Goal: Task Accomplishment & Management: Use online tool/utility

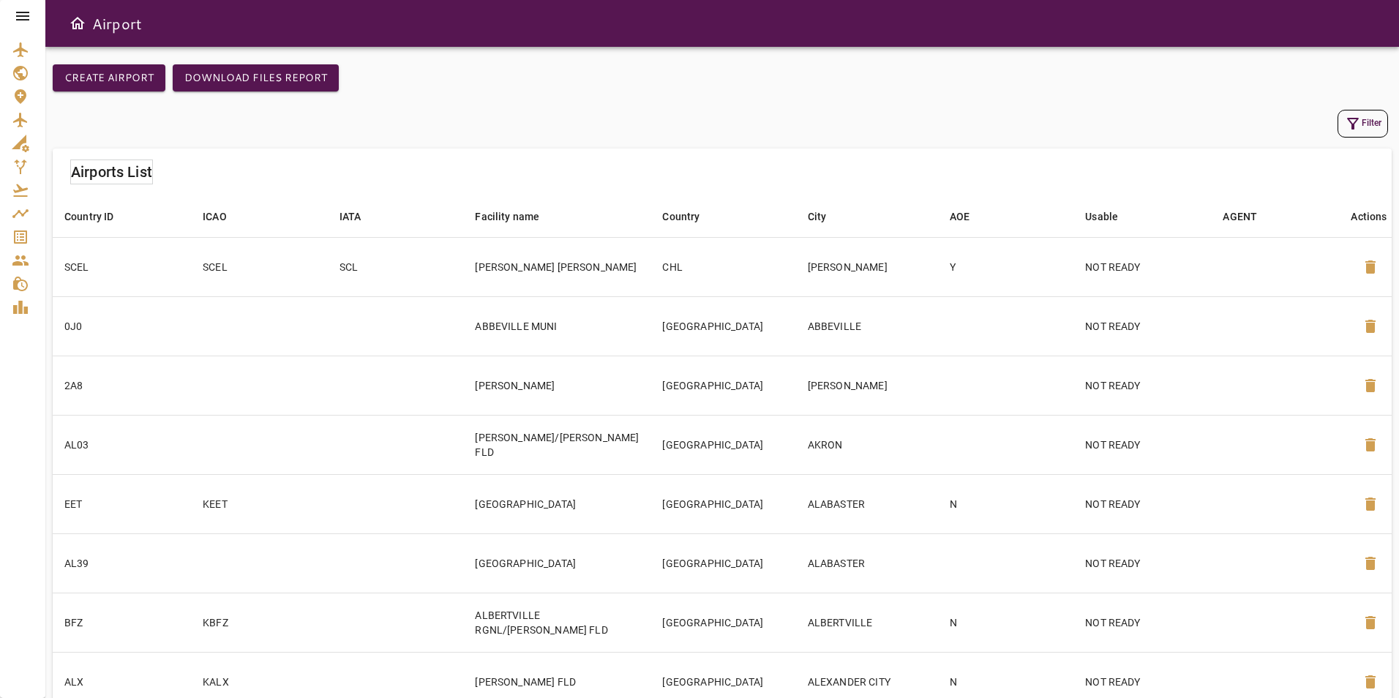
click at [24, 18] on icon at bounding box center [23, 16] width 18 height 18
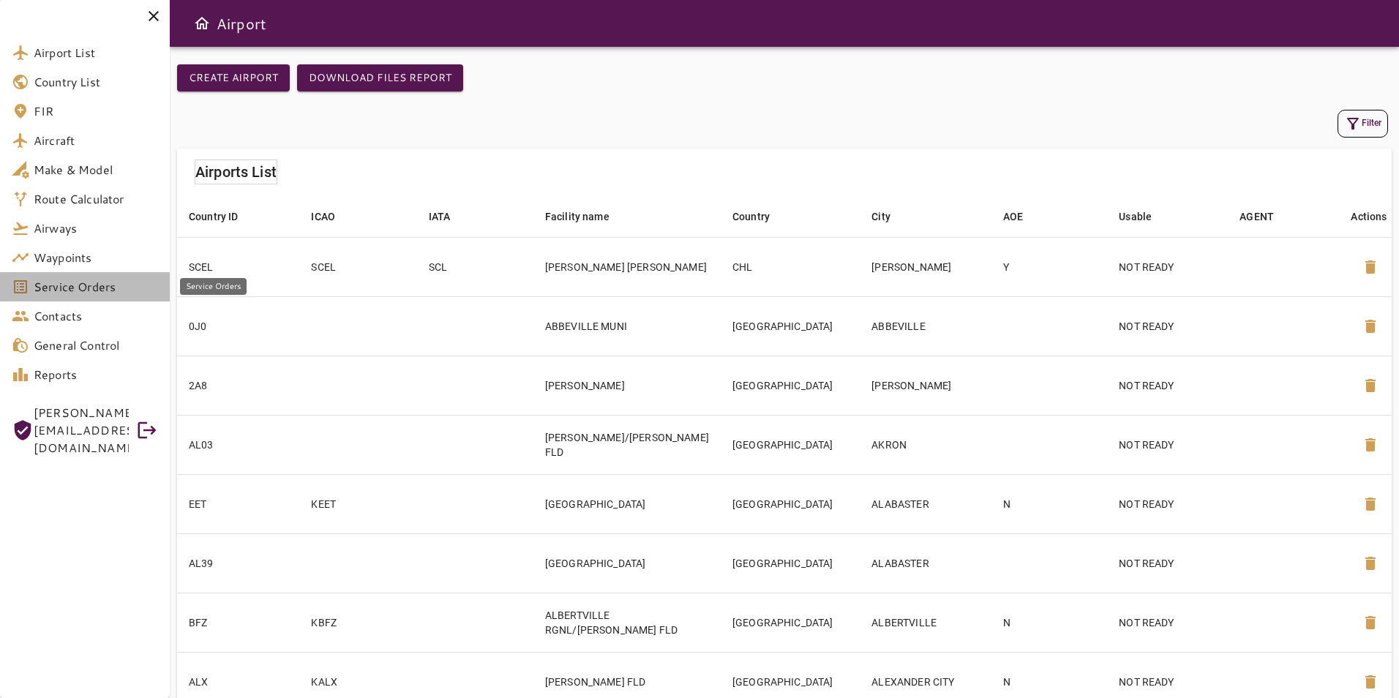
click at [83, 285] on span "Service Orders" at bounding box center [96, 287] width 124 height 18
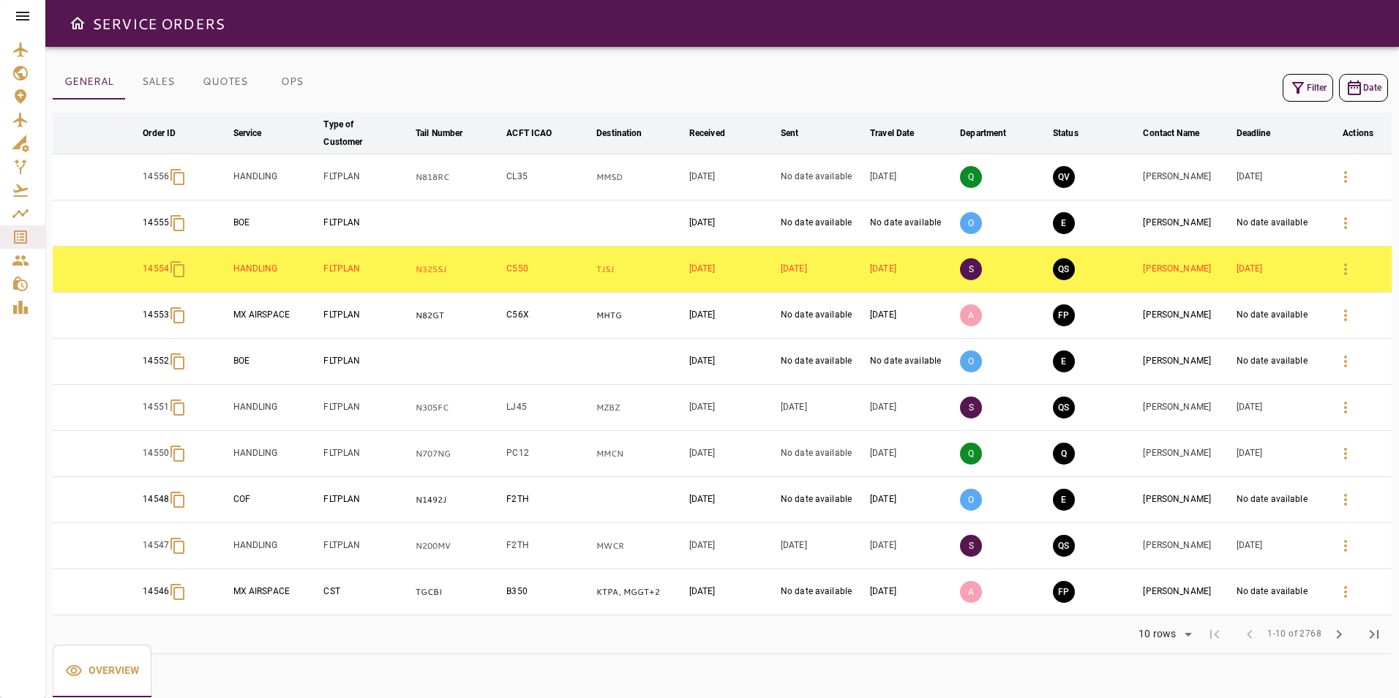
click at [20, 13] on icon at bounding box center [22, 16] width 13 height 9
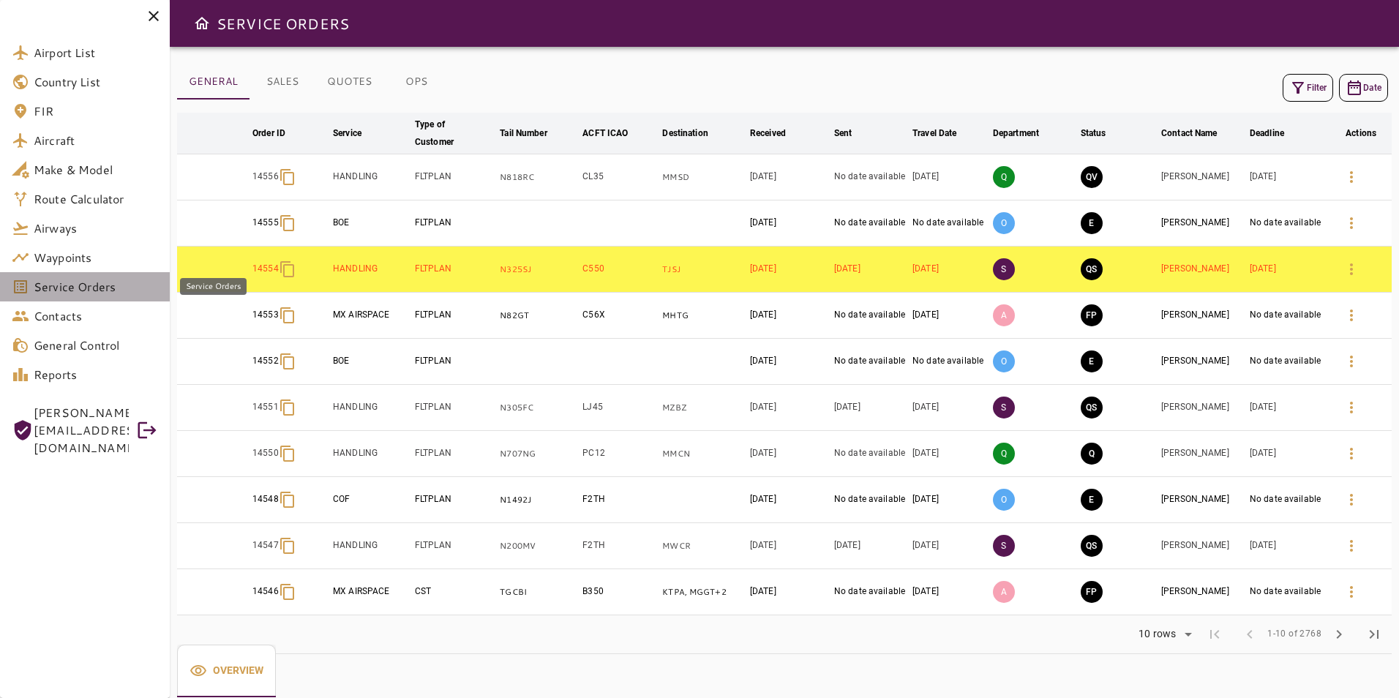
click at [96, 280] on span "Service Orders" at bounding box center [96, 287] width 124 height 18
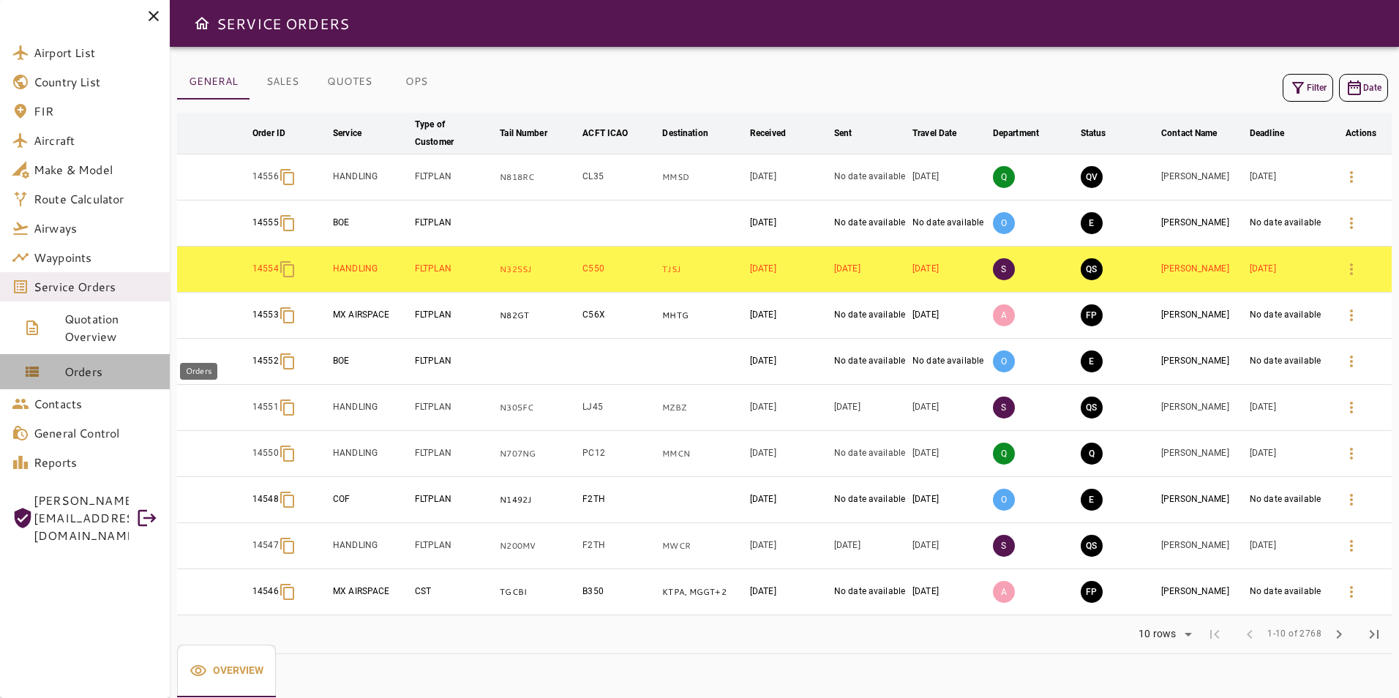
click at [125, 375] on span "Orders" at bounding box center [111, 372] width 94 height 18
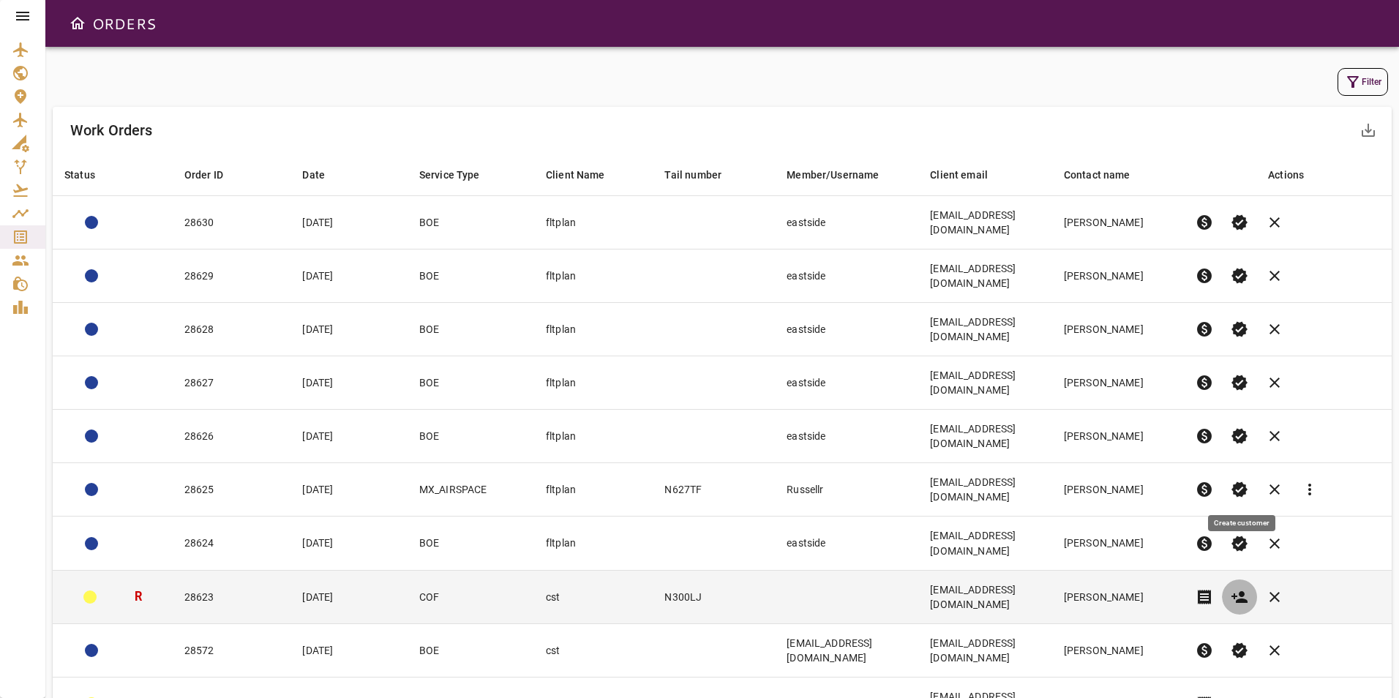
click at [1239, 588] on icon "button" at bounding box center [1240, 597] width 18 height 18
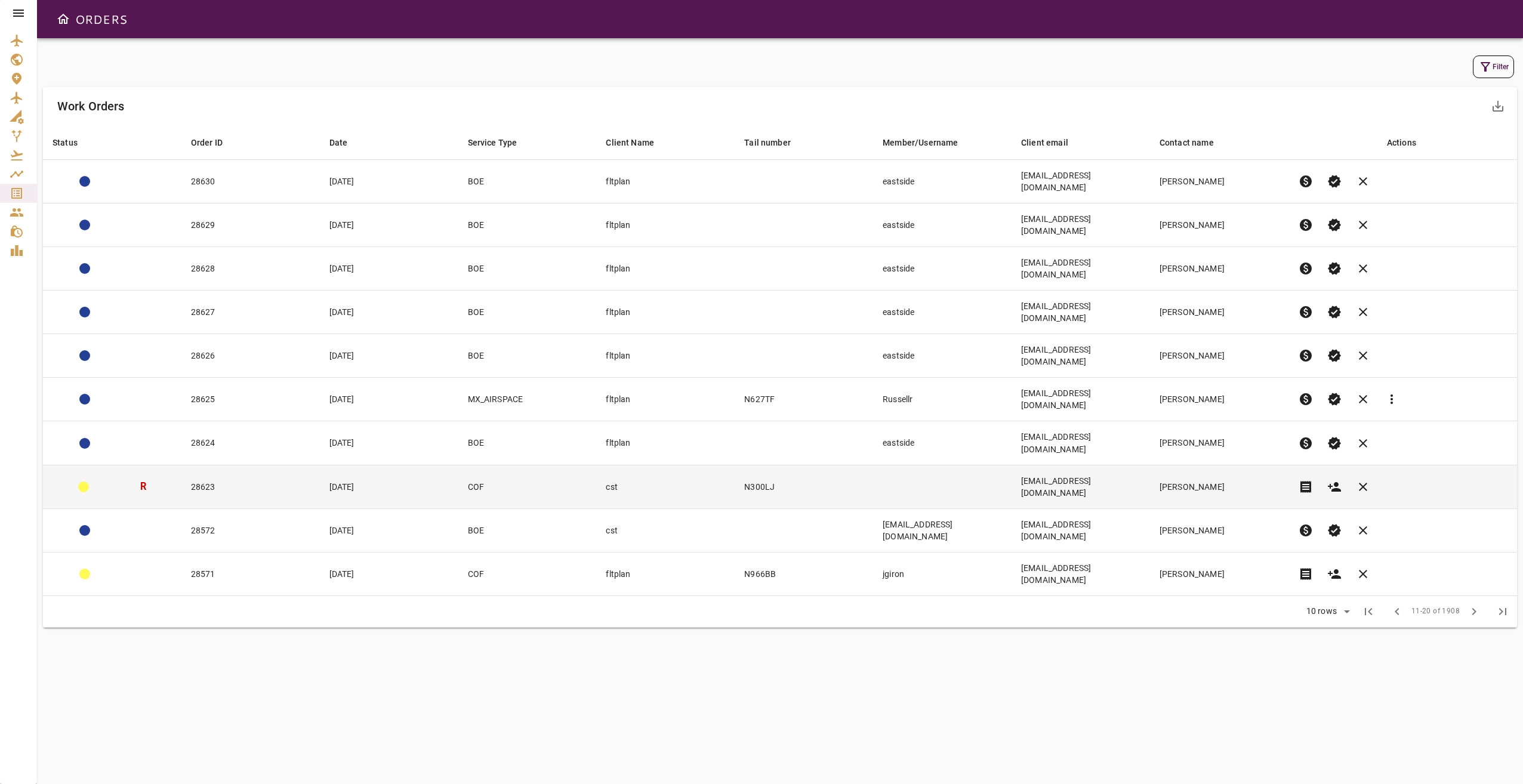
click at [19, 12] on icon at bounding box center [19, 13] width 15 height 15
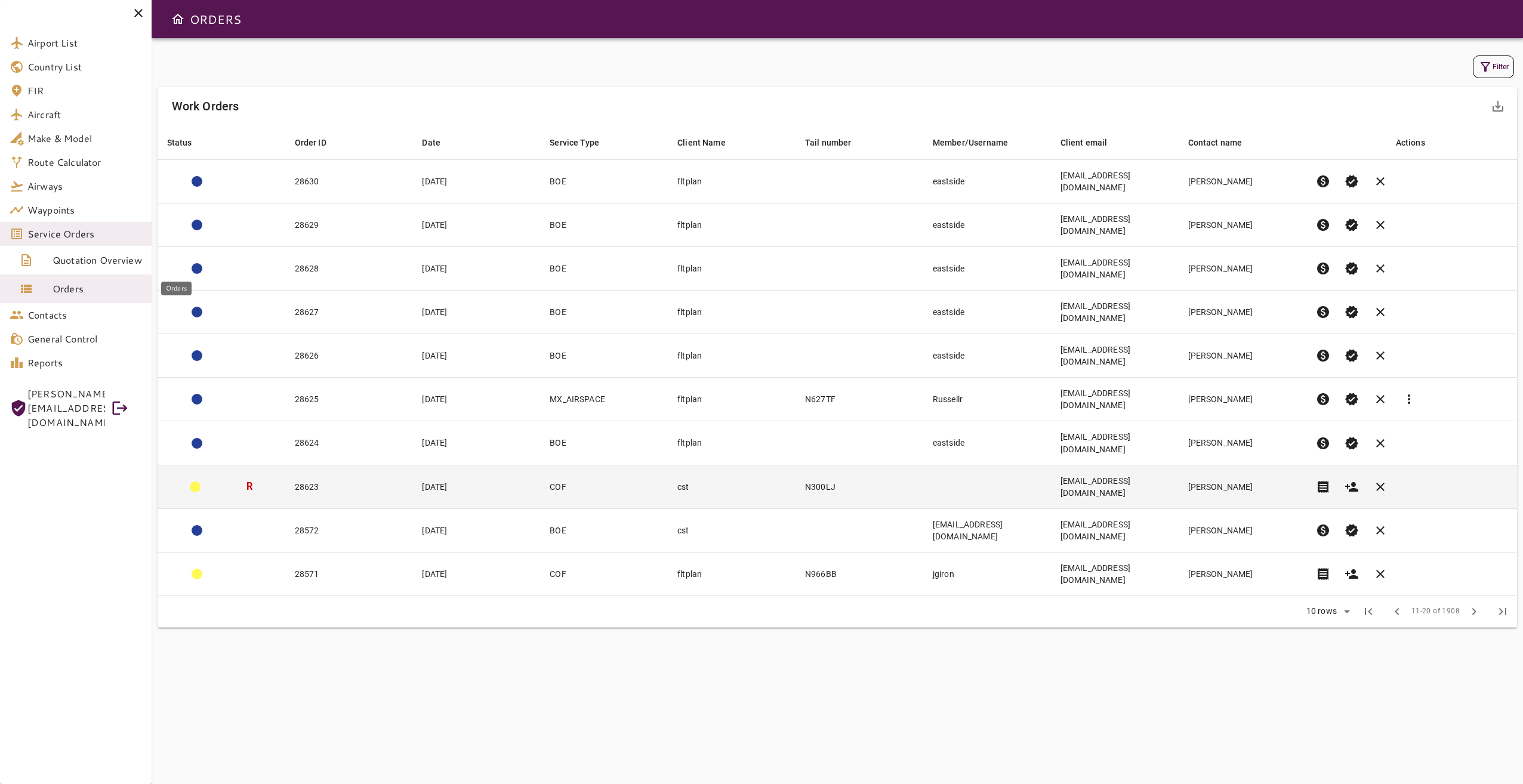
click at [99, 291] on span "Orders" at bounding box center [97, 288] width 90 height 15
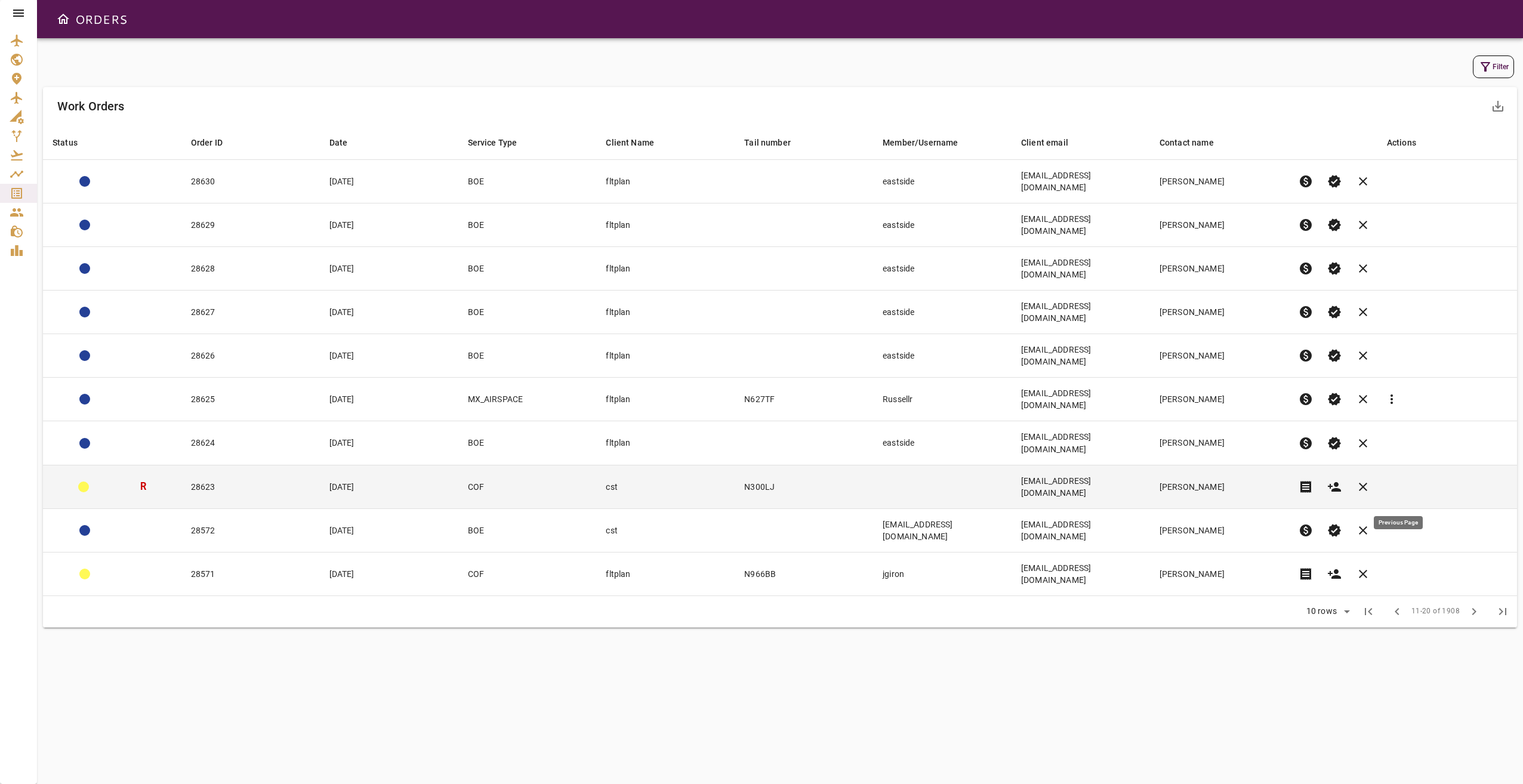
click at [1141, 568] on span "chevron_left" at bounding box center [1397, 611] width 15 height 15
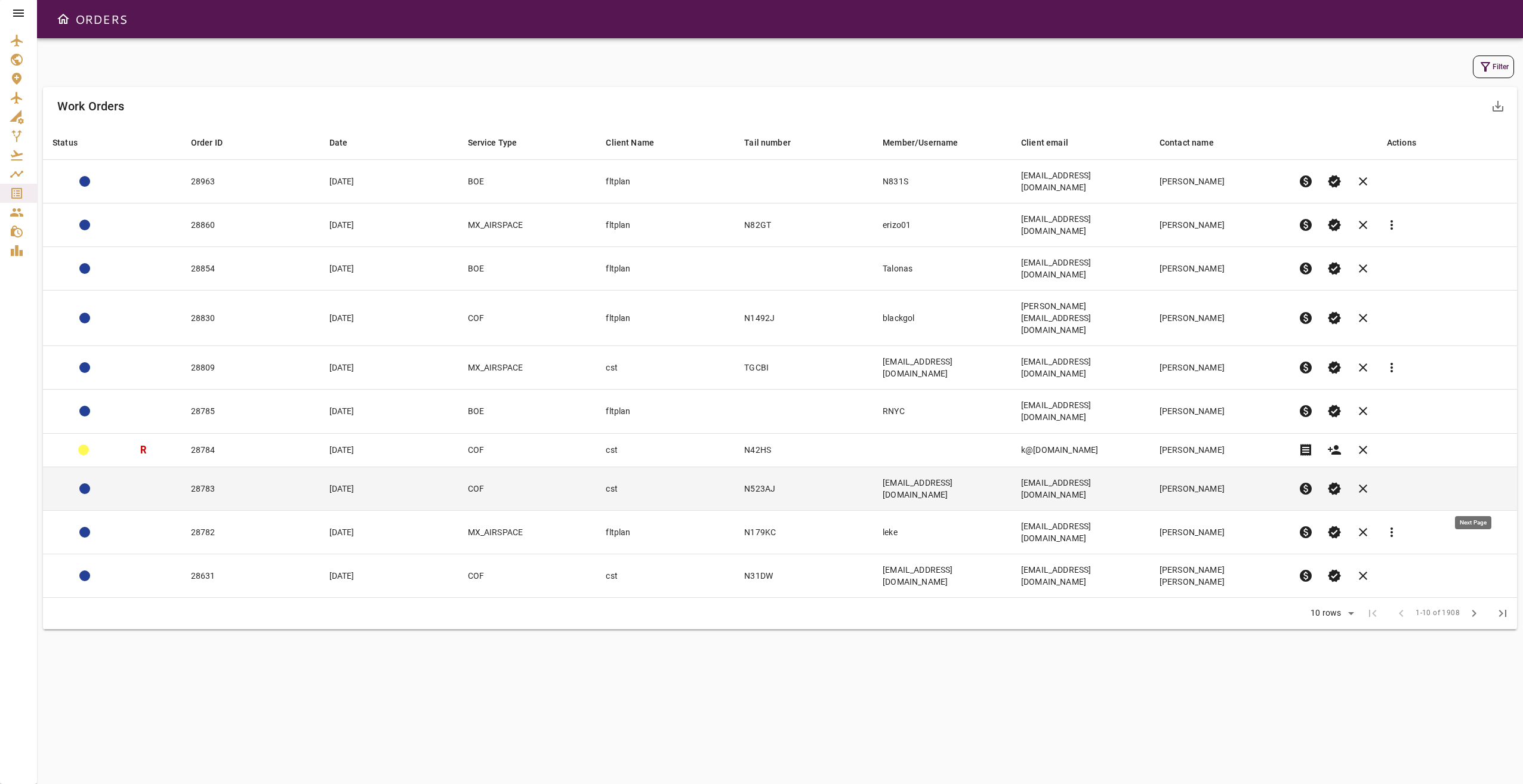
click at [1141, 568] on span "chevron_right" at bounding box center [1474, 614] width 15 height 15
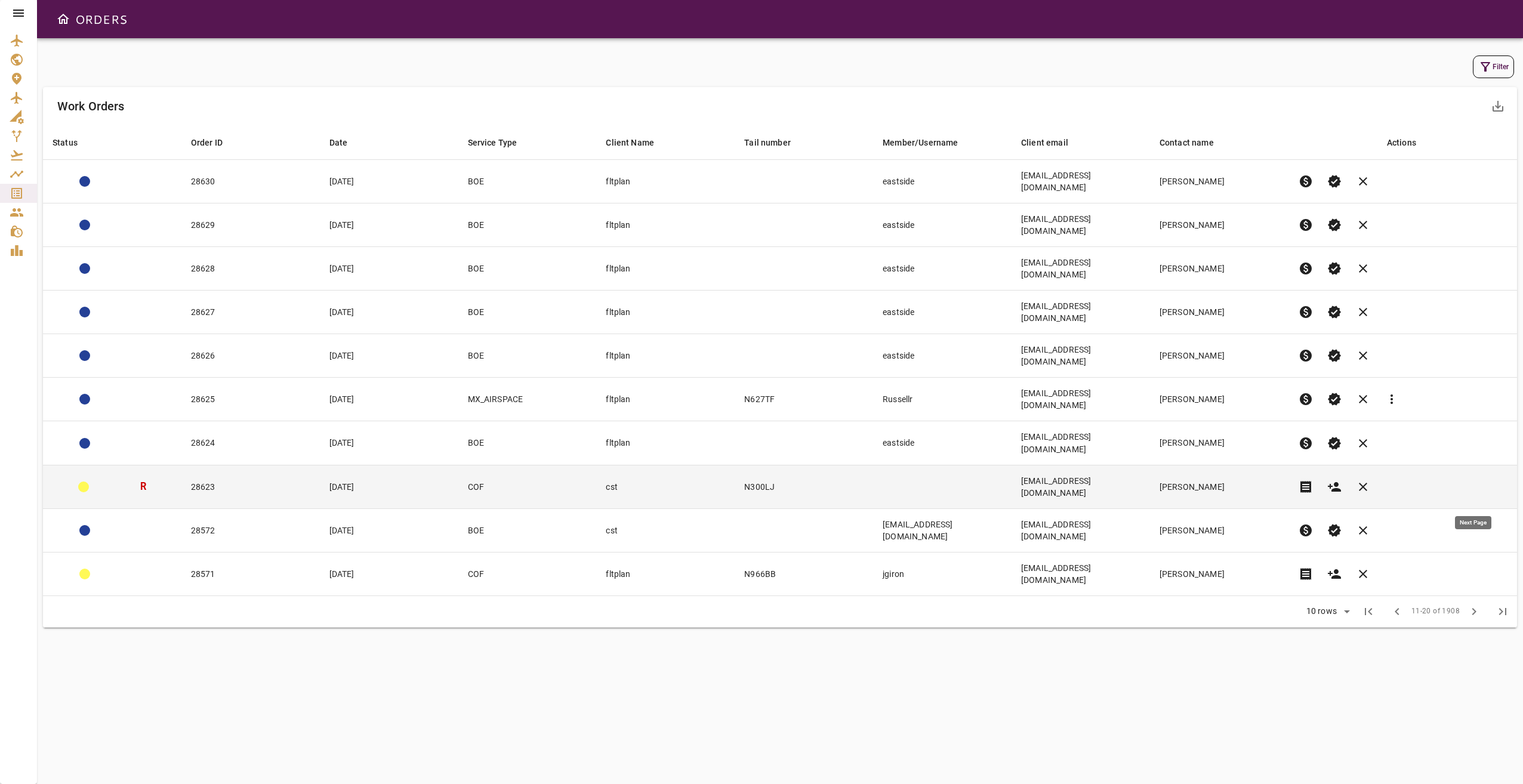
click at [1141, 568] on span "chevron_right" at bounding box center [1474, 611] width 15 height 15
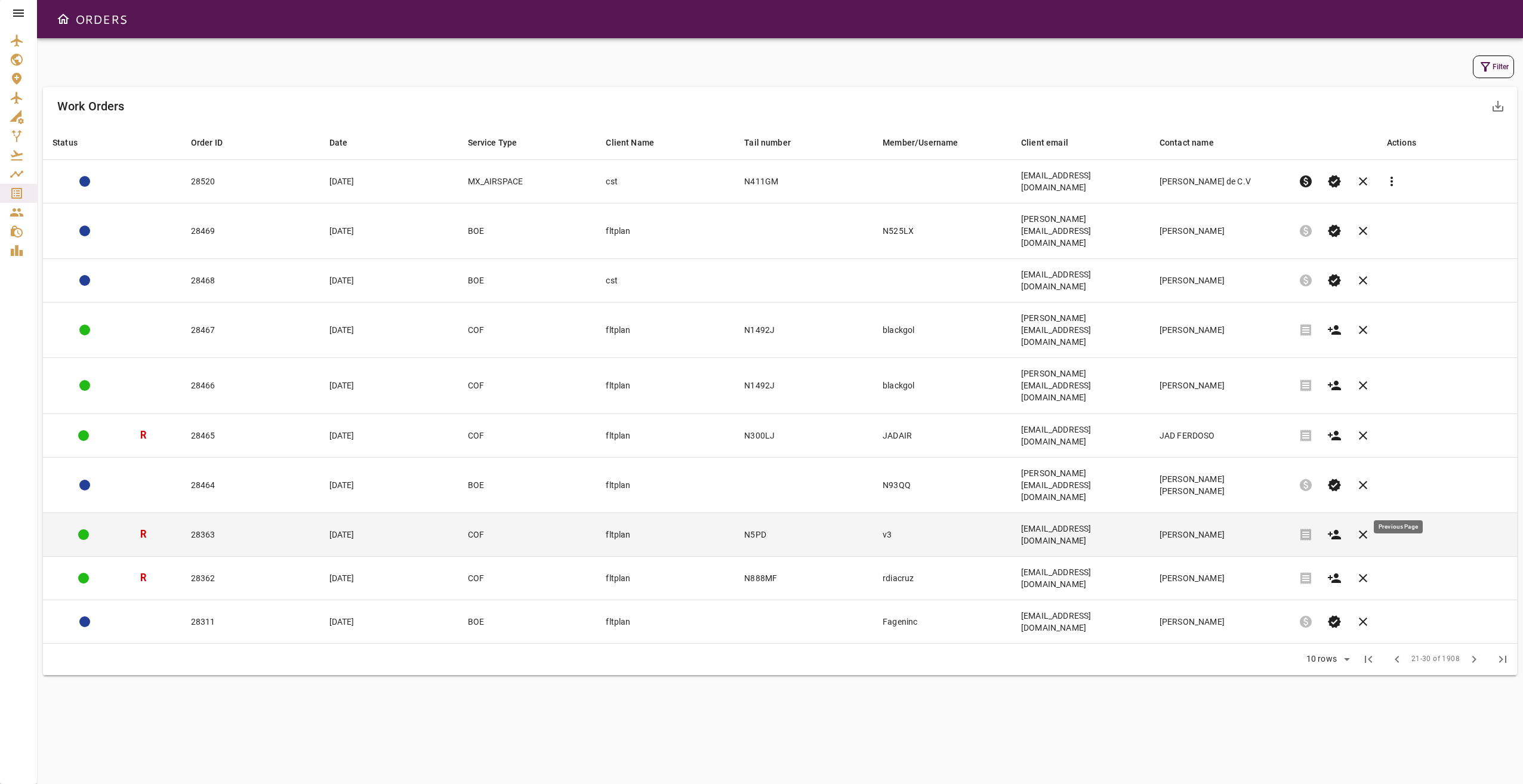
click at [1141, 568] on button "chevron_left" at bounding box center [1397, 658] width 29 height 29
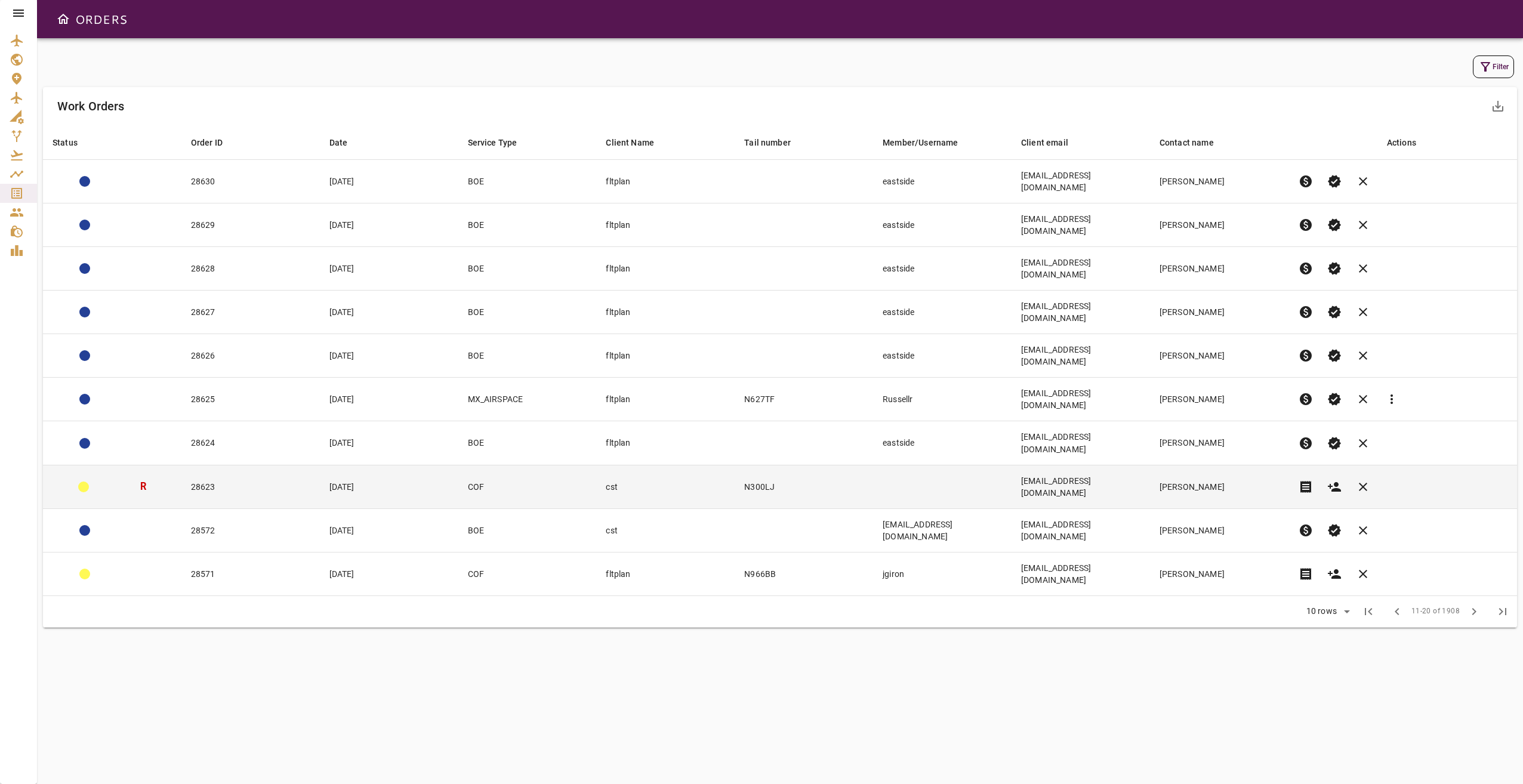
click at [20, 8] on icon at bounding box center [19, 13] width 15 height 15
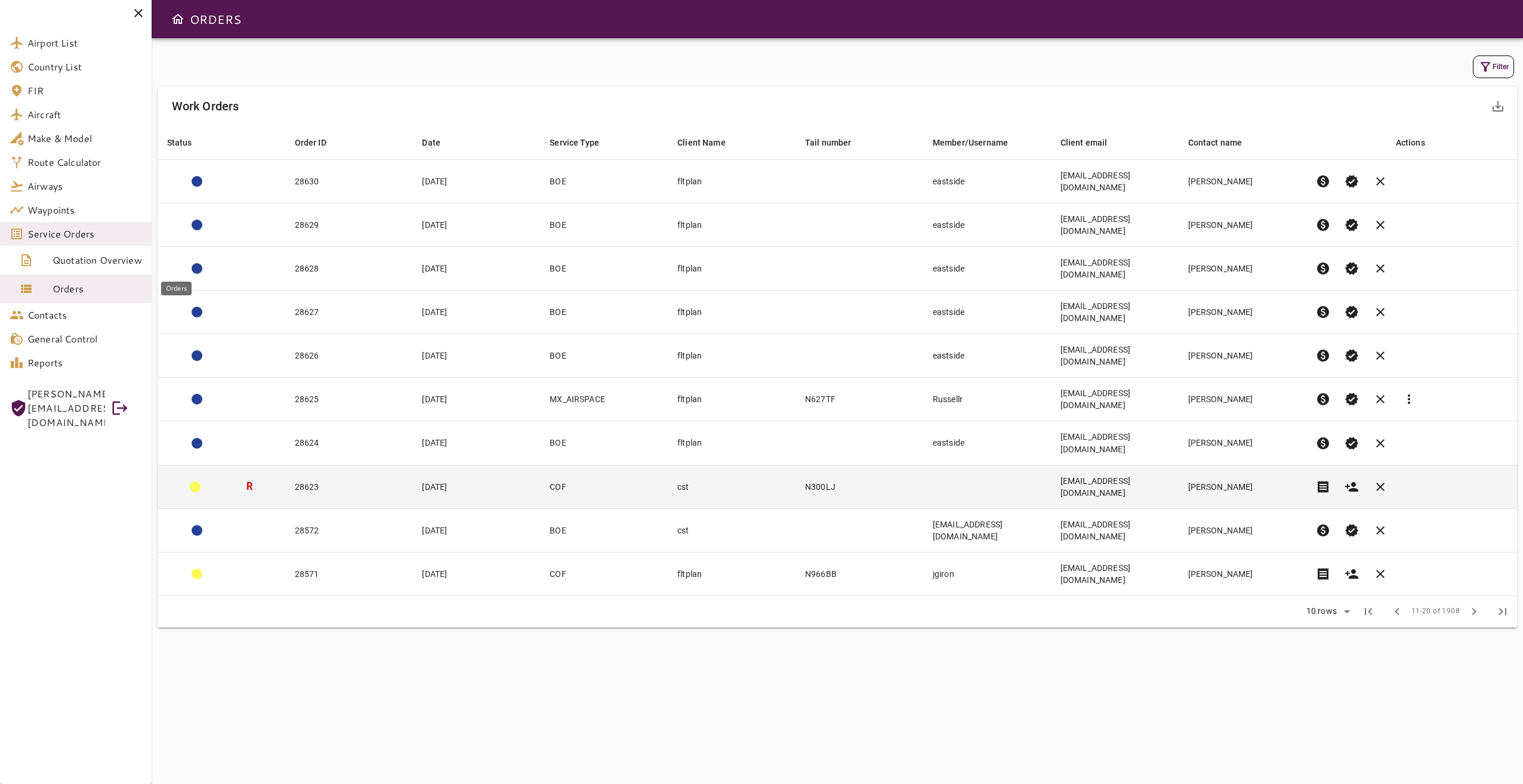
click at [92, 285] on span "Orders" at bounding box center [97, 288] width 90 height 15
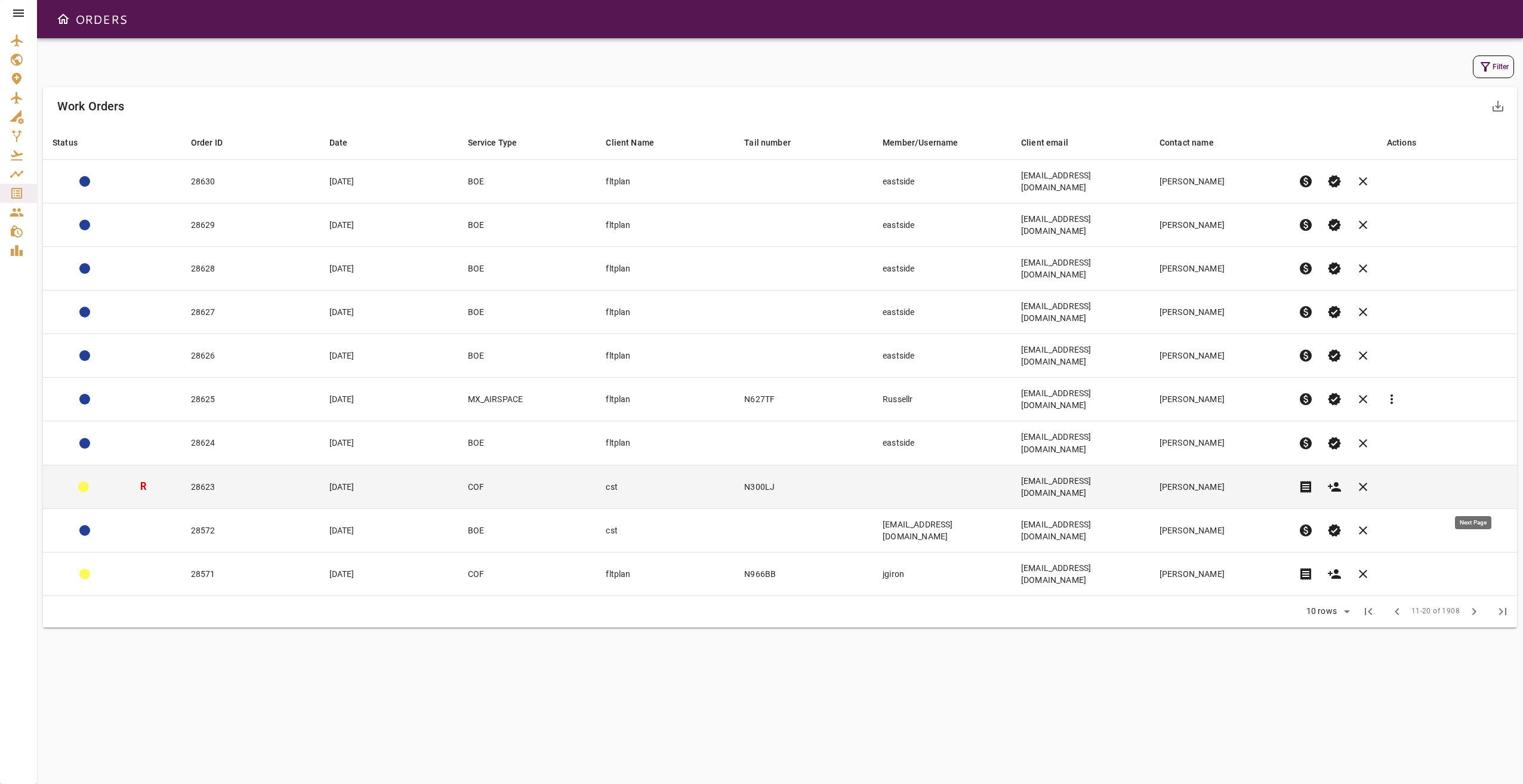
click at [1141, 568] on button "chevron_right" at bounding box center [1473, 611] width 29 height 29
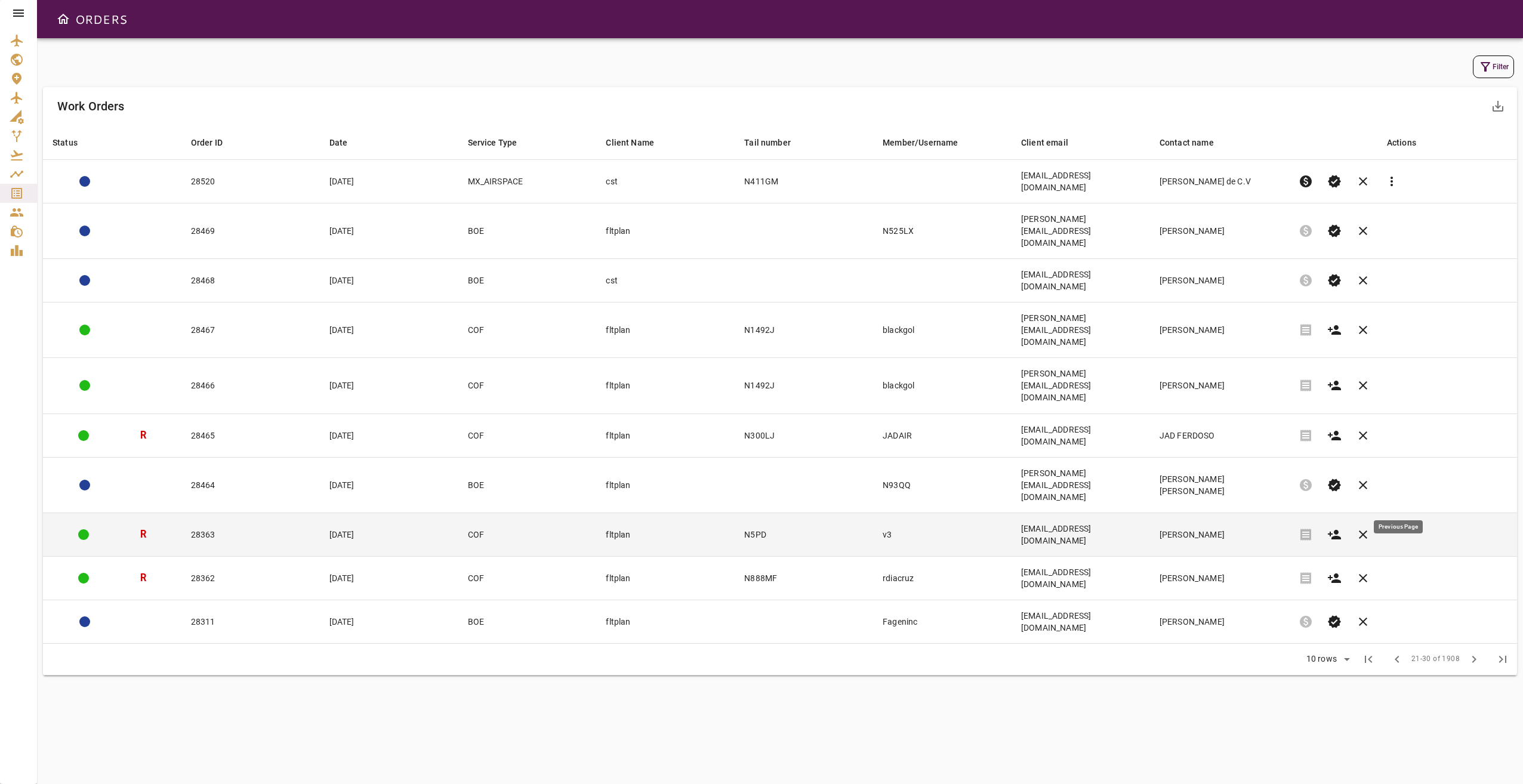
click at [1141, 568] on span "chevron_left" at bounding box center [1397, 659] width 15 height 15
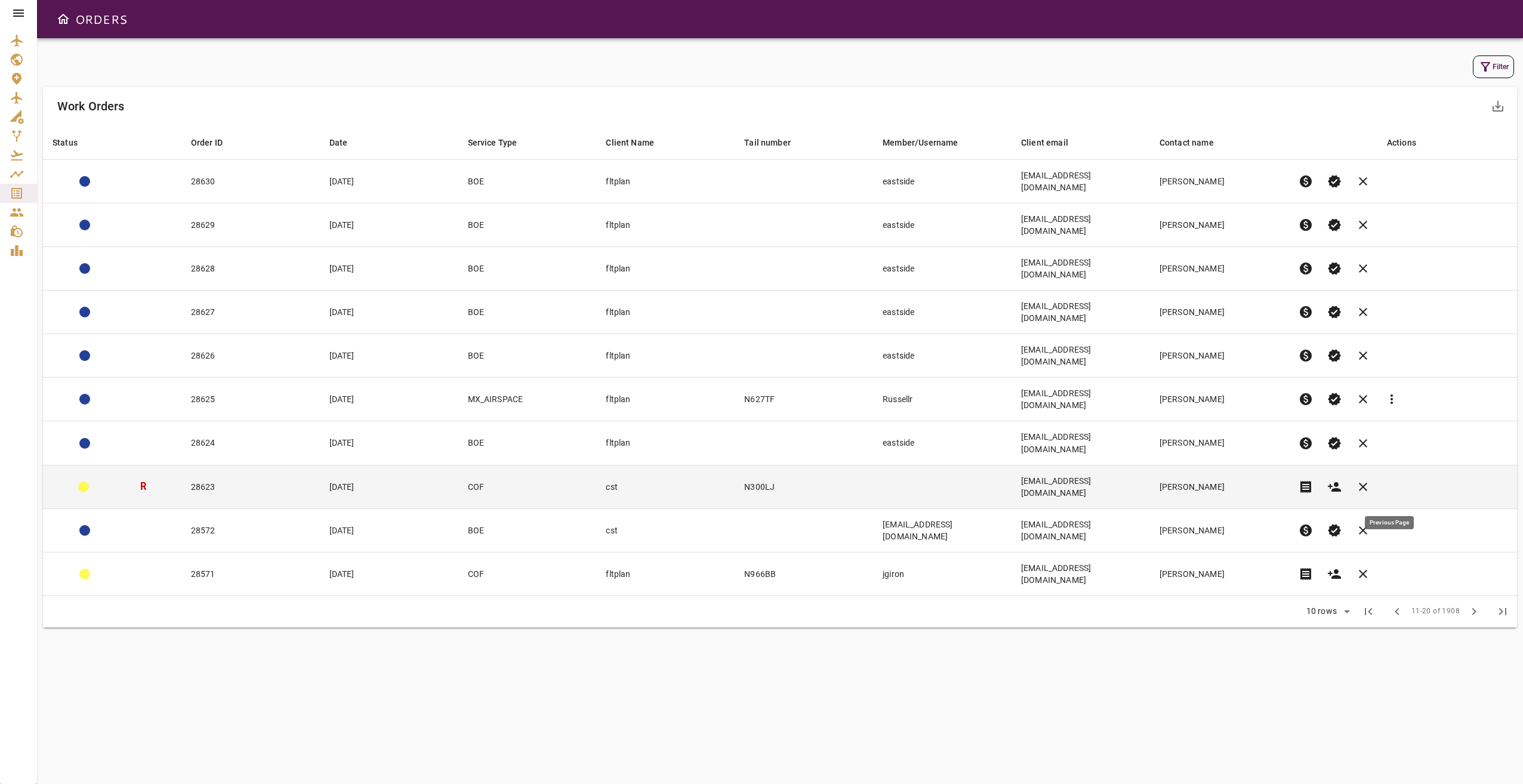
click at [1141, 568] on span "chevron_left" at bounding box center [1397, 611] width 15 height 15
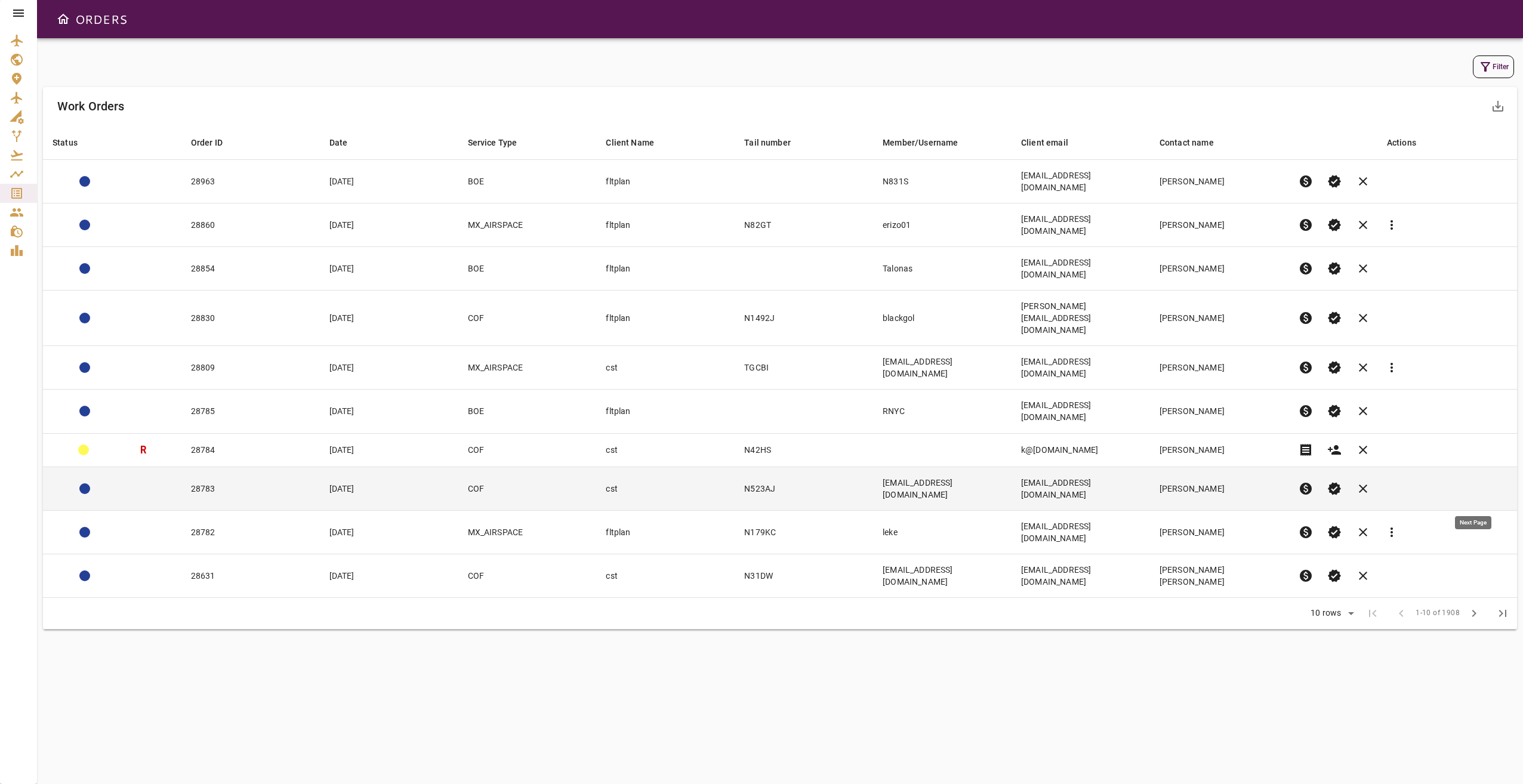
click at [1141, 568] on span "chevron_right" at bounding box center [1474, 614] width 15 height 15
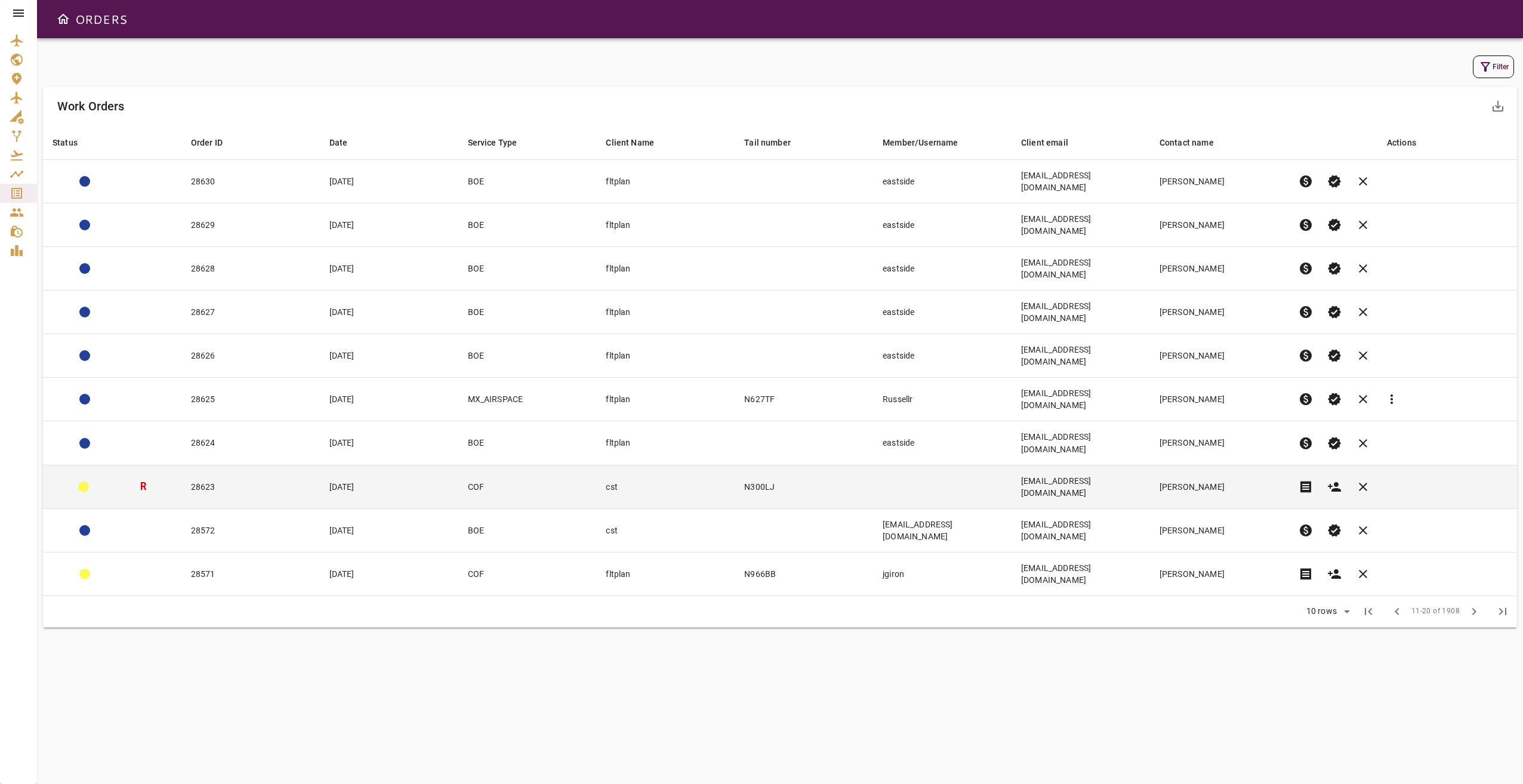
click at [752, 465] on td "N300LJ" at bounding box center [804, 486] width 139 height 43
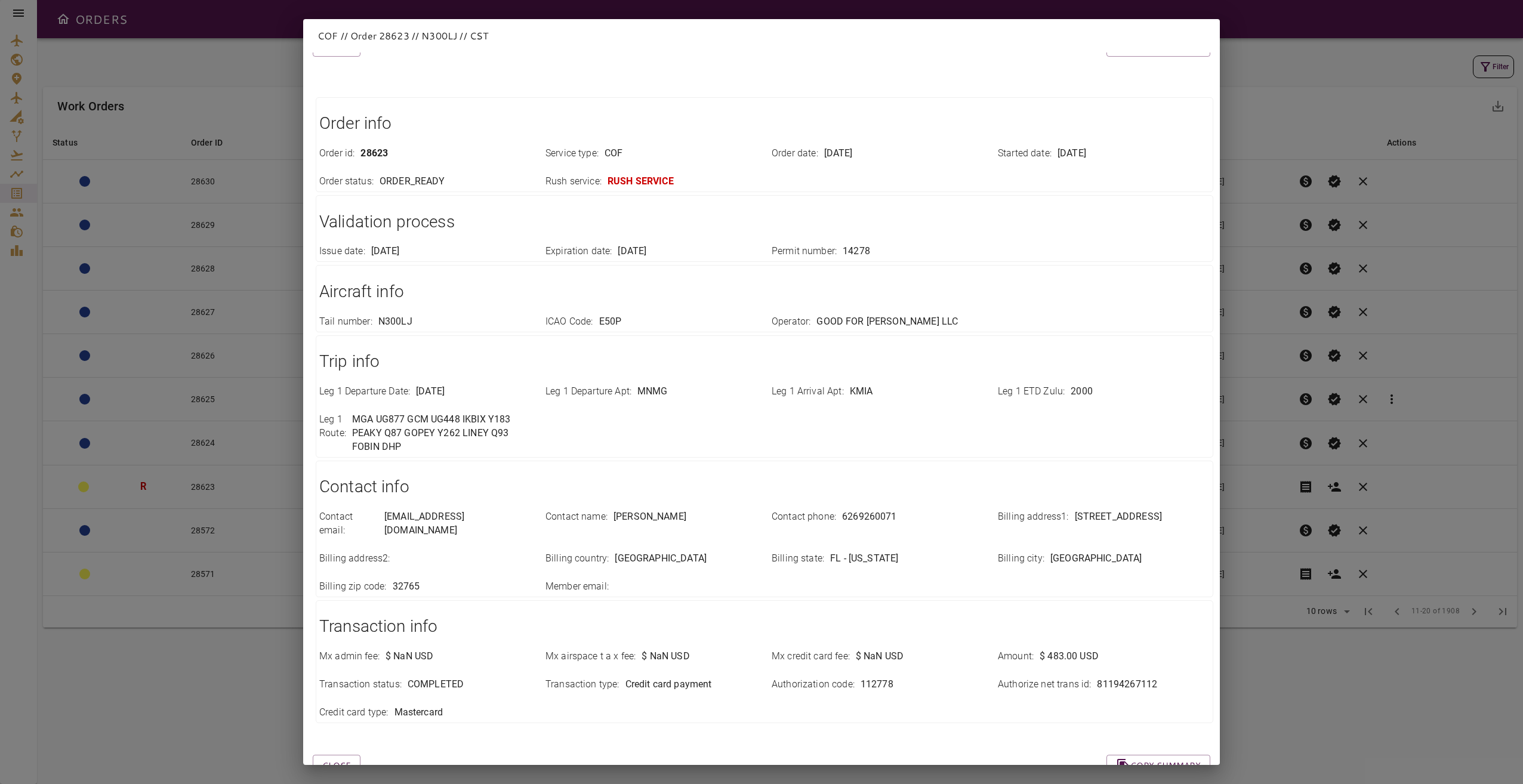
scroll to position [52, 0]
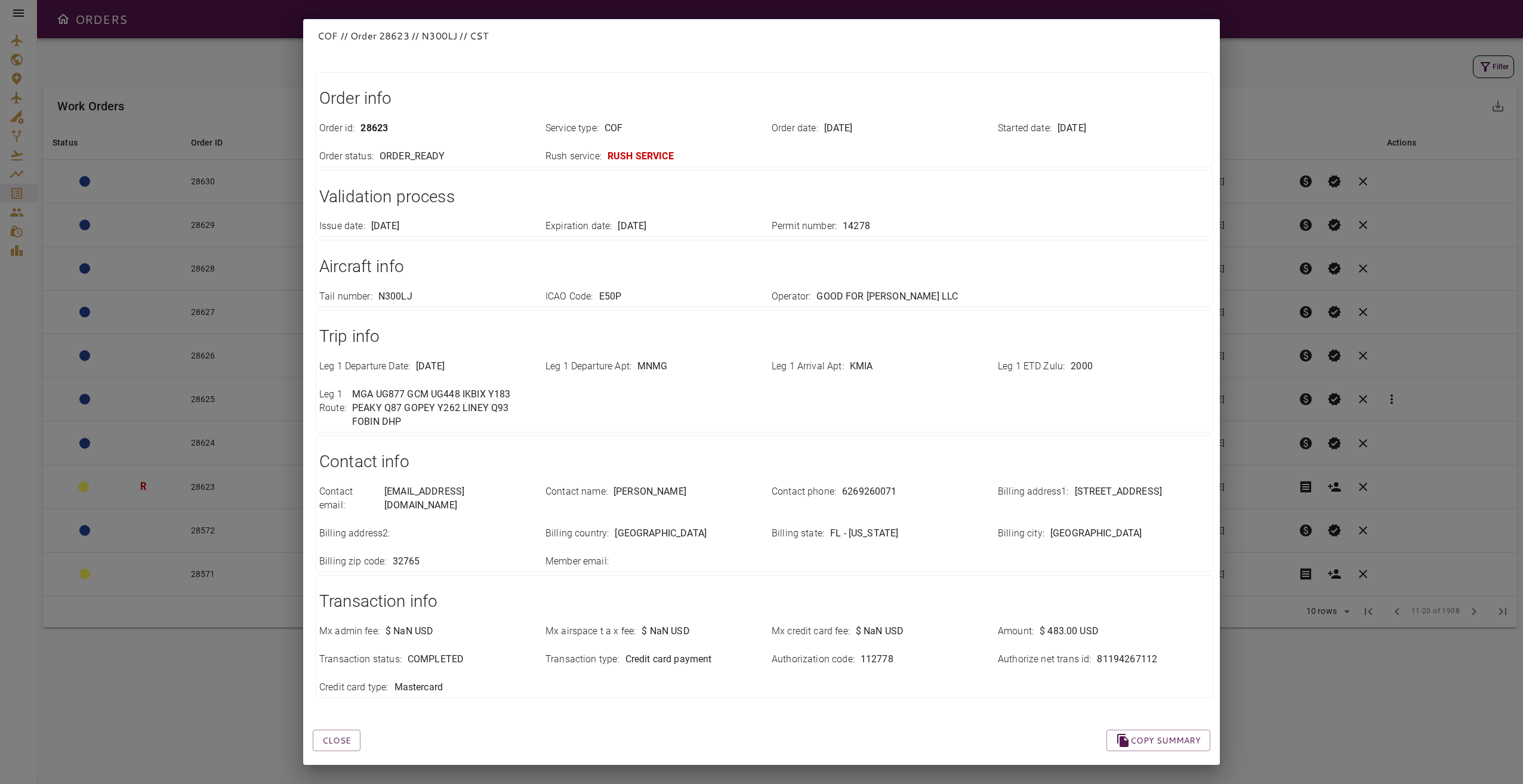
click at [1141, 420] on div "COF // Order 28623 // N300LJ // CST Close Copy summary Order info Order id : 28…" at bounding box center [762, 392] width 1523 height 784
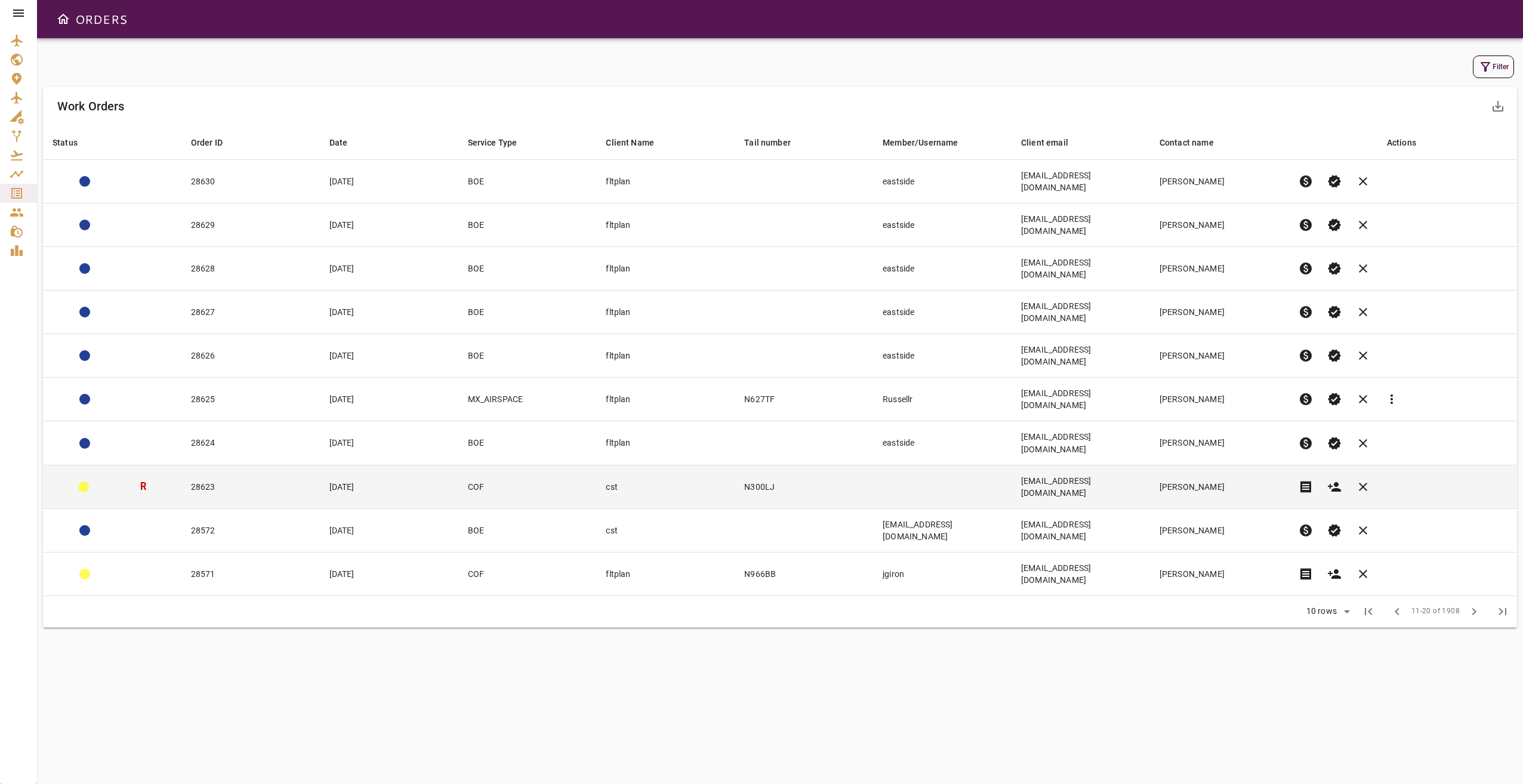
click at [747, 465] on td "N300LJ" at bounding box center [804, 486] width 139 height 43
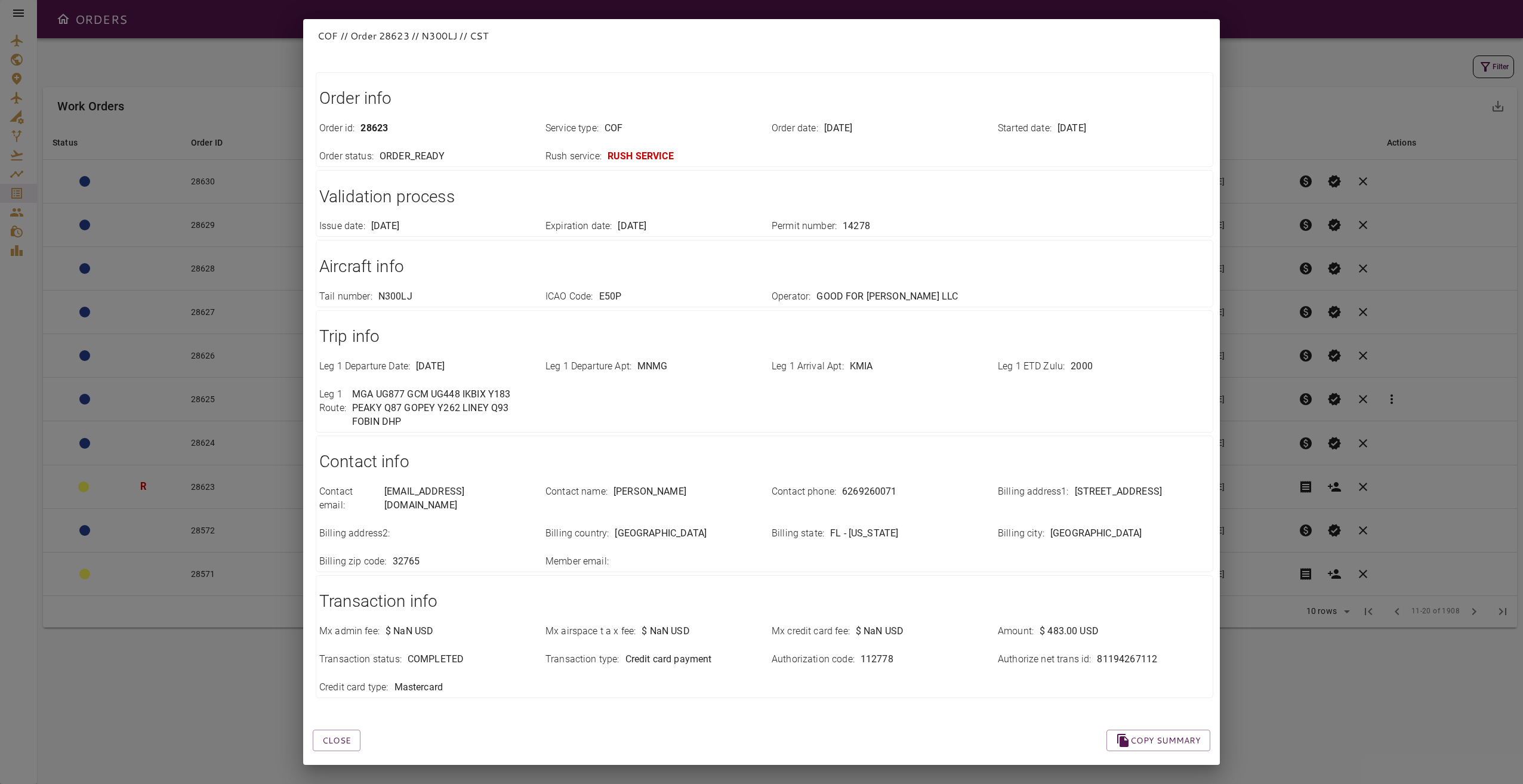
click at [1141, 446] on div "COF // Order 28623 // N300LJ // CST Close Copy summary Order info Order id : 28…" at bounding box center [762, 392] width 1523 height 784
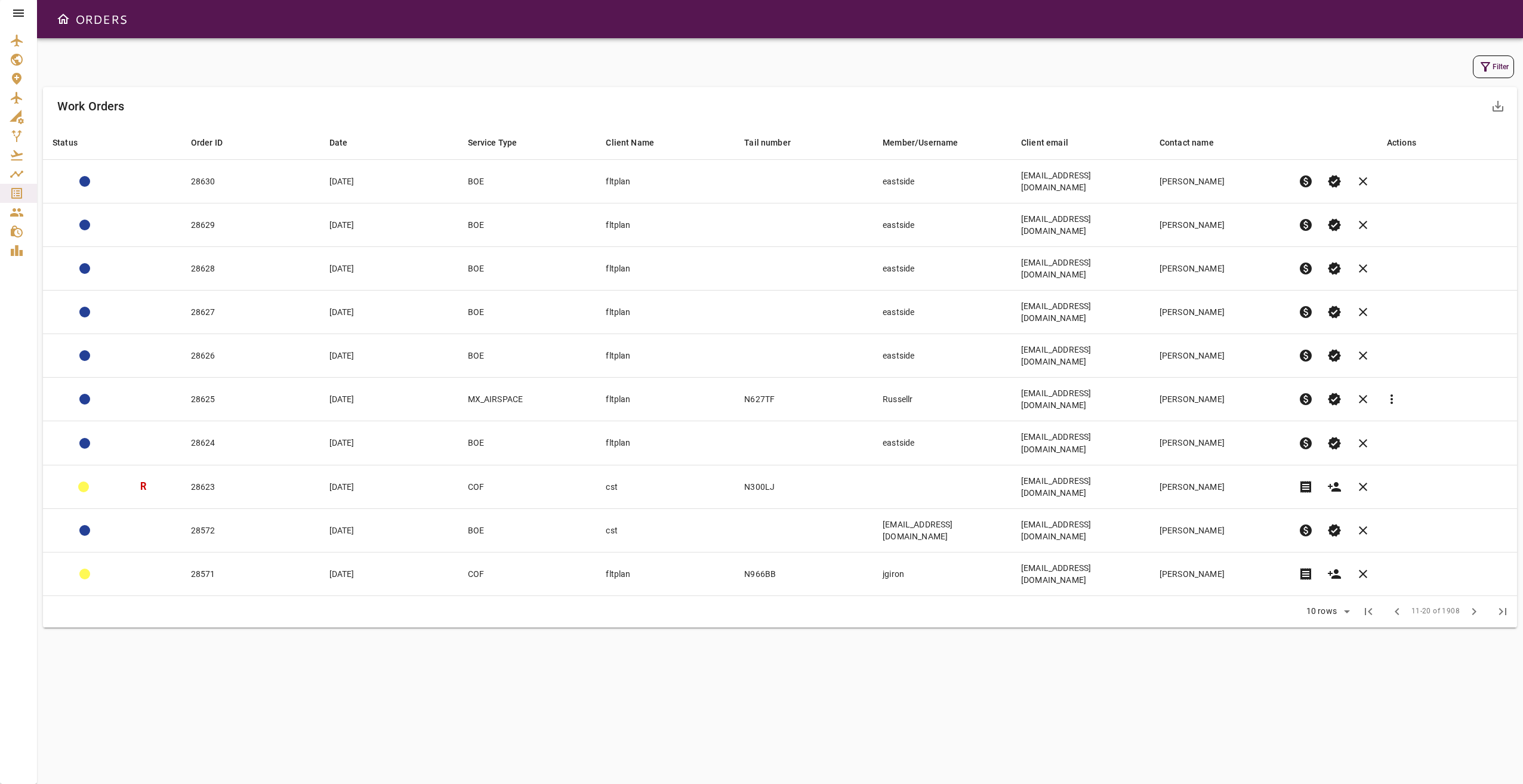
click at [20, 6] on div at bounding box center [18, 13] width 37 height 26
click at [19, 16] on icon at bounding box center [18, 13] width 11 height 7
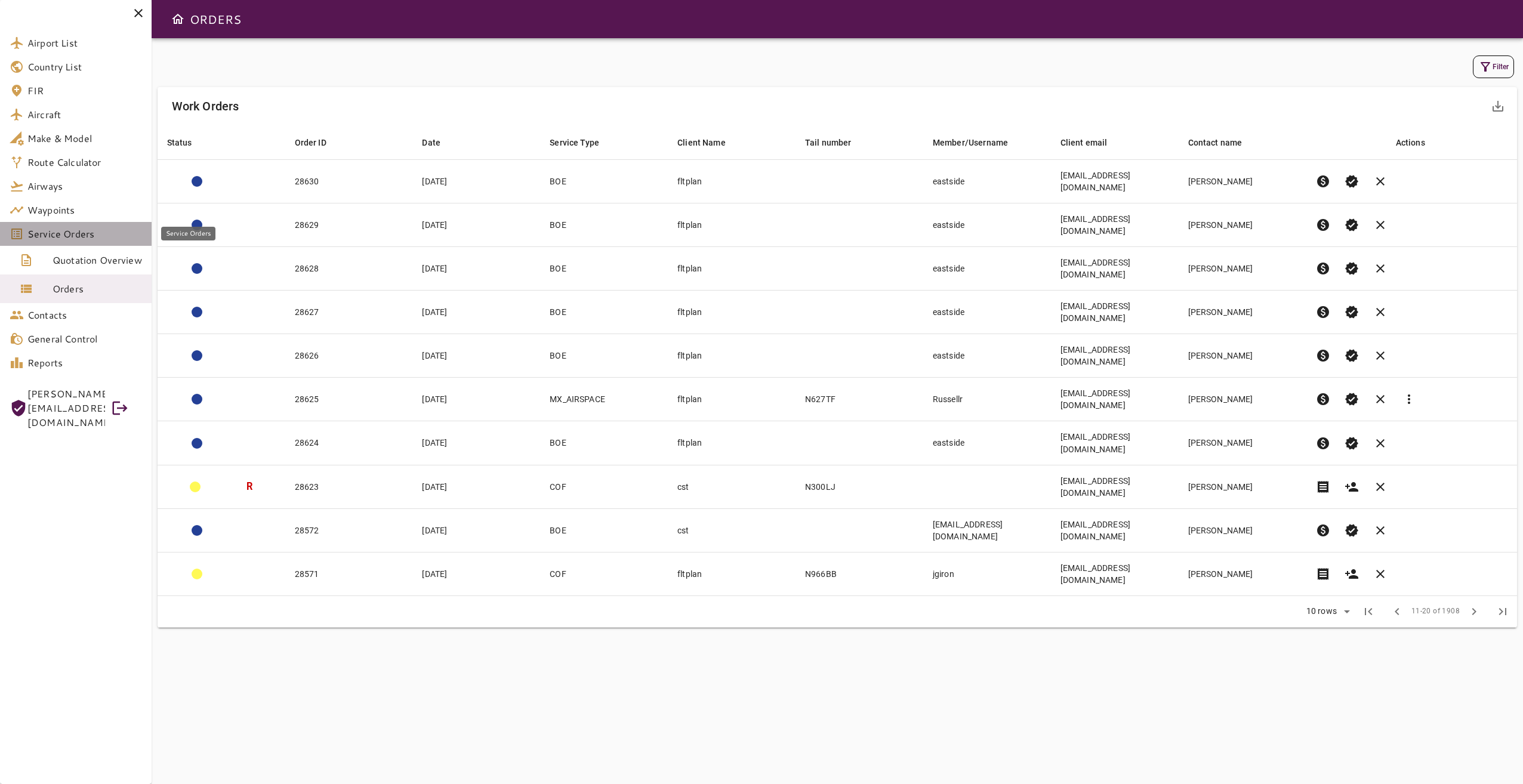
click at [100, 235] on span "Service Orders" at bounding box center [85, 234] width 115 height 15
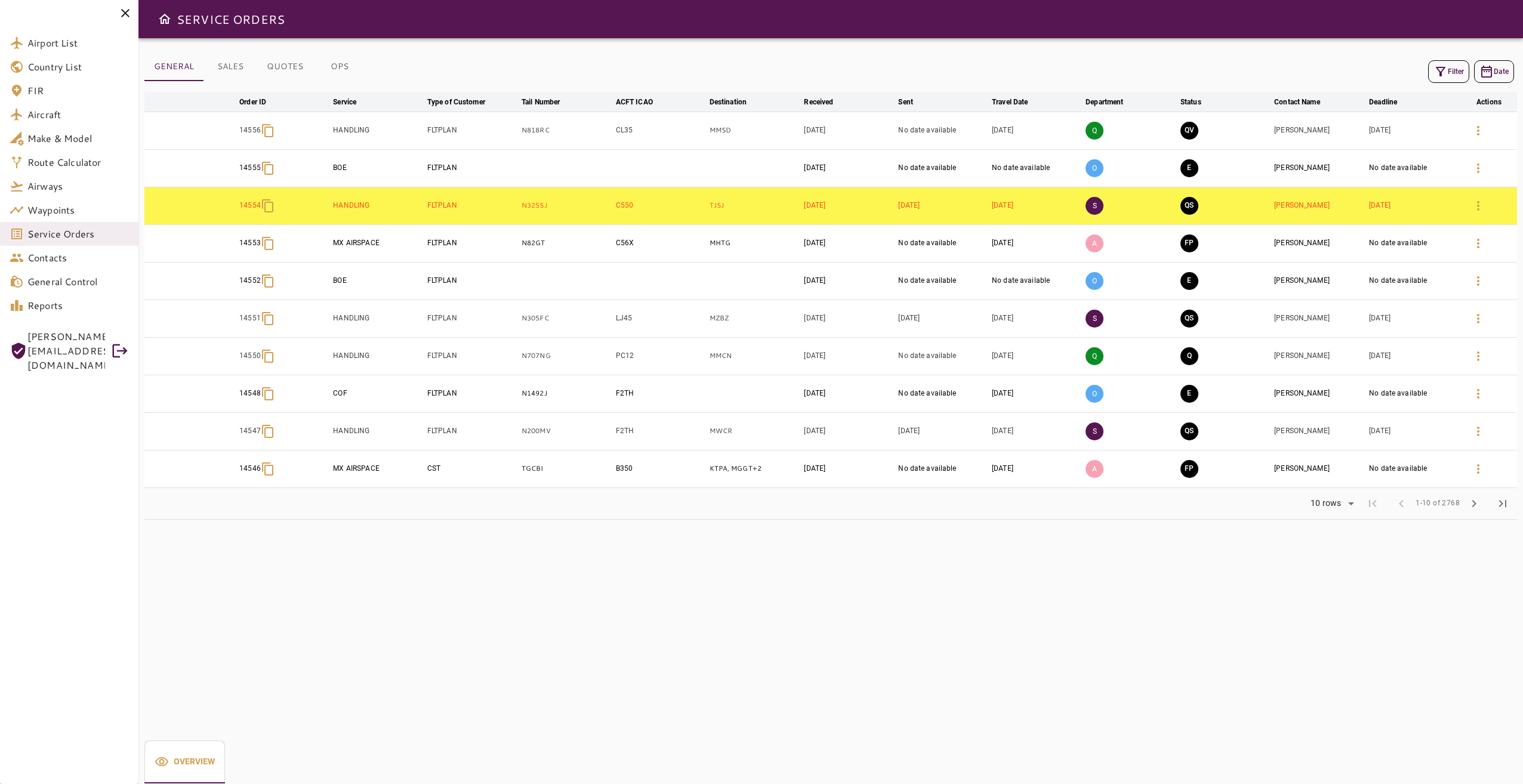
click at [341, 68] on button "OPS" at bounding box center [339, 66] width 54 height 29
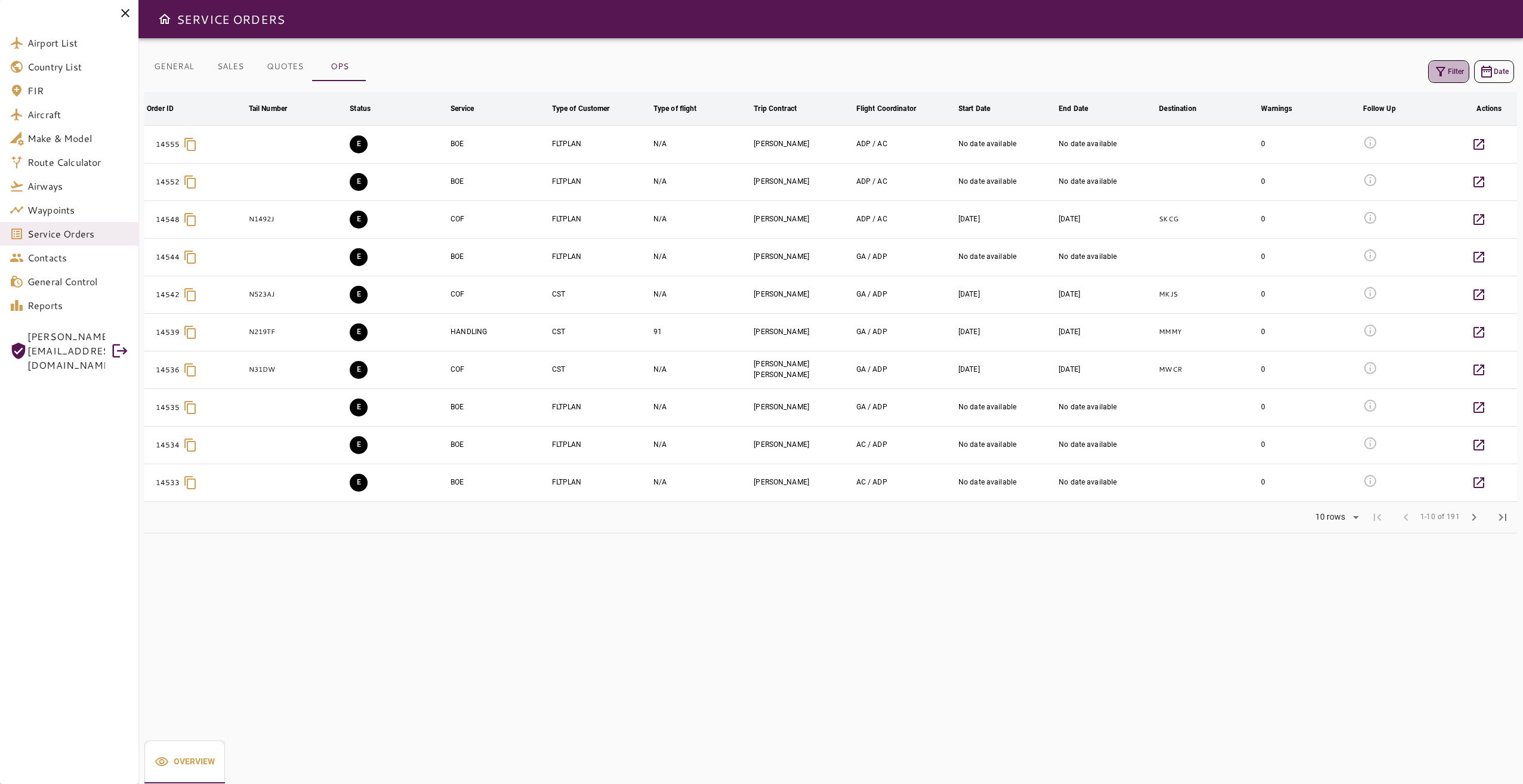
click at [1141, 66] on button "Filter" at bounding box center [1448, 72] width 41 height 23
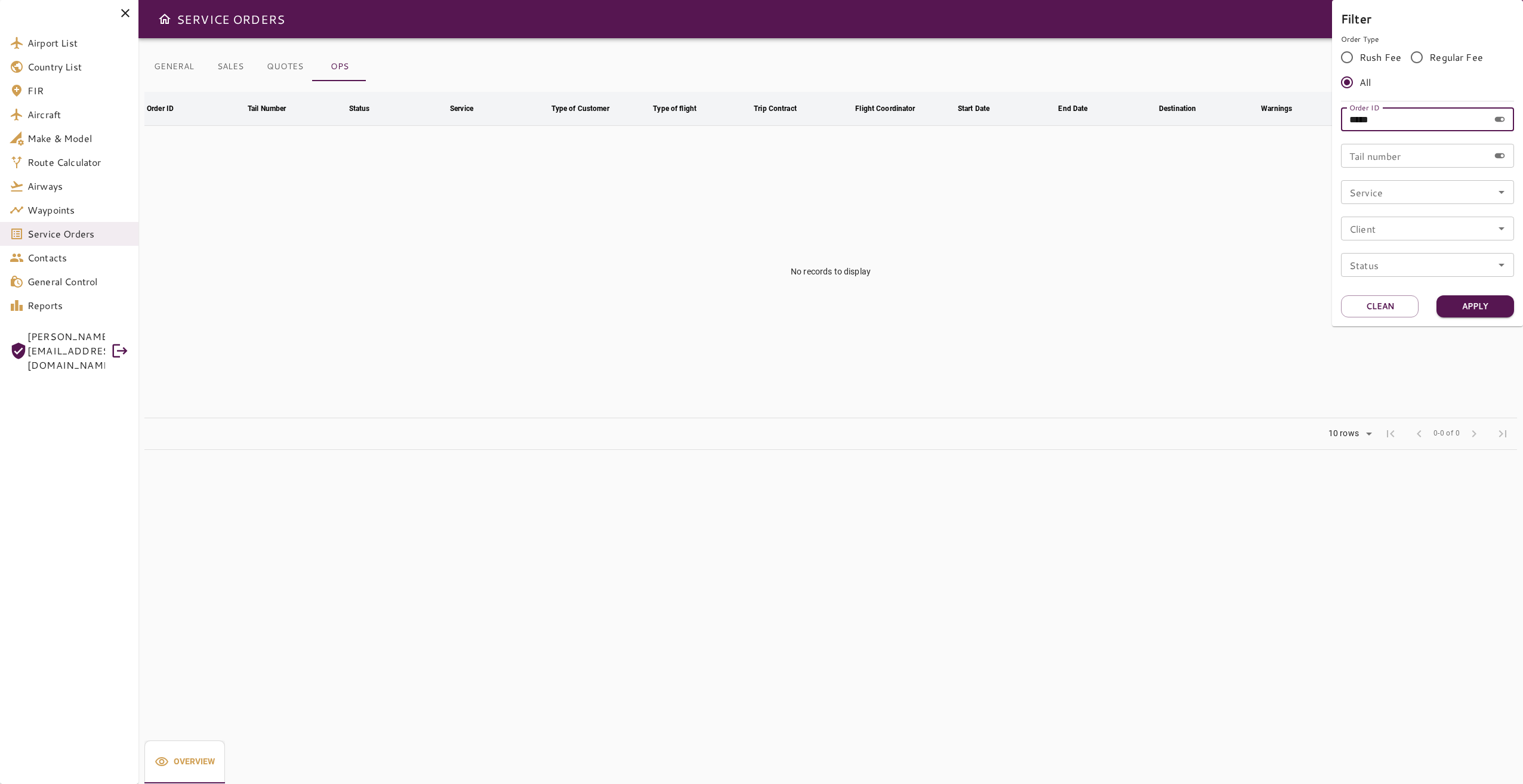
drag, startPoint x: 1392, startPoint y: 120, endPoint x: 1319, endPoint y: 120, distance: 73.0
click at [1141, 119] on div "Filter Order Type Rush Fee Regular Fee All Order ID ***** Order ID Tail number …" at bounding box center [762, 392] width 1523 height 784
click at [1141, 188] on input "Service" at bounding box center [1427, 192] width 166 height 16
click at [1141, 266] on li "COF" at bounding box center [1427, 270] width 173 height 21
type input "***"
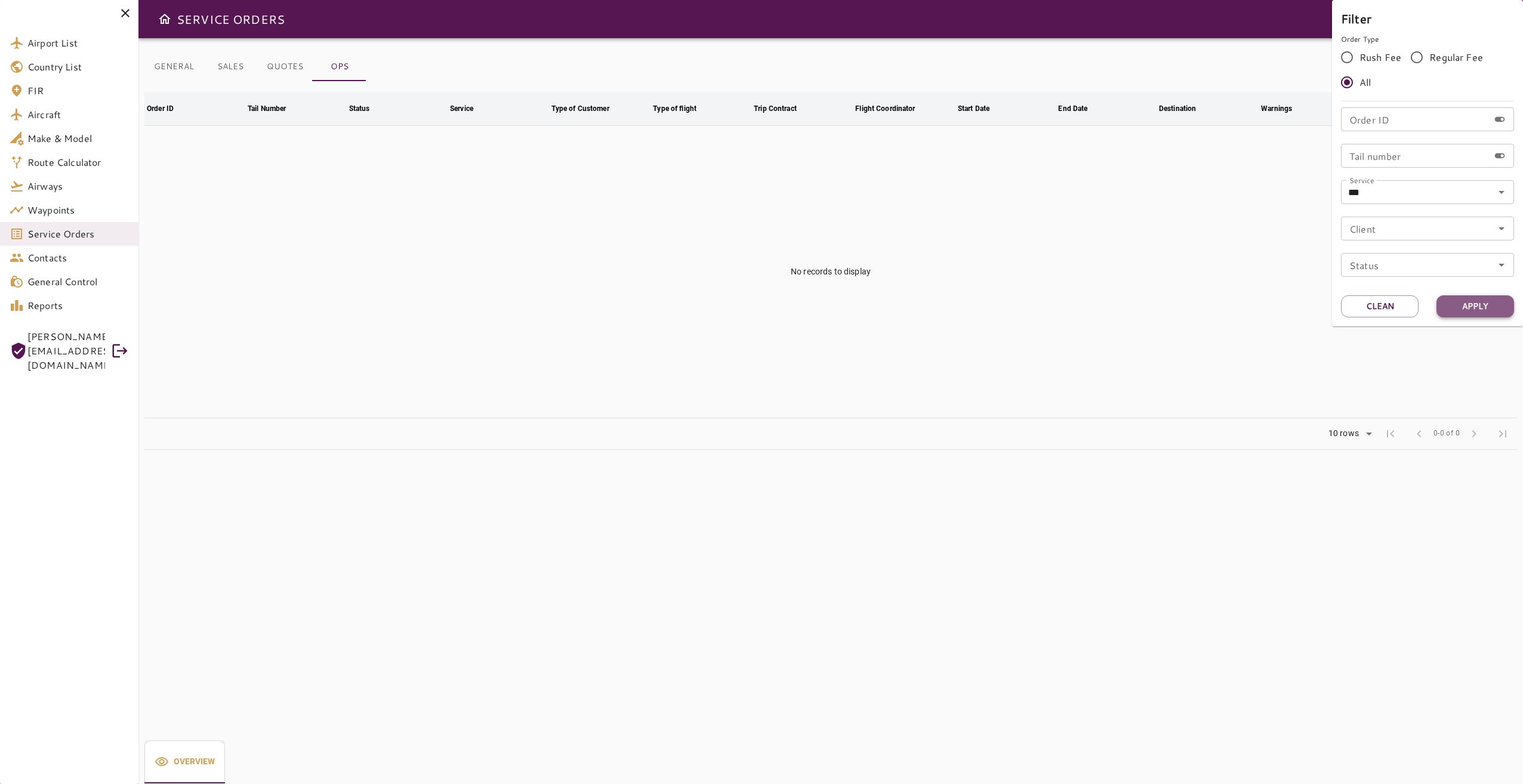
click at [1141, 308] on button "Apply" at bounding box center [1475, 306] width 77 height 22
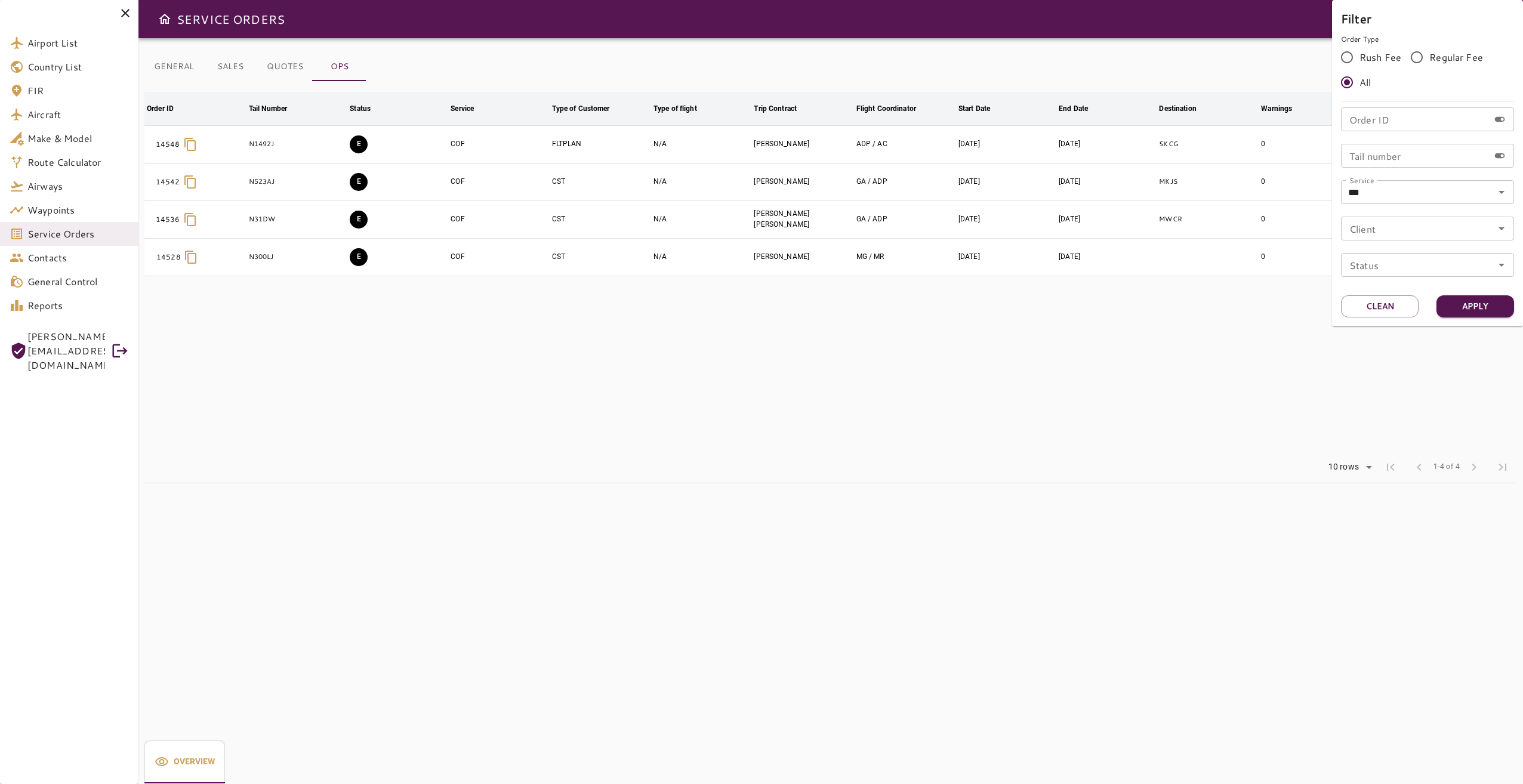
click at [1044, 275] on div at bounding box center [762, 392] width 1523 height 784
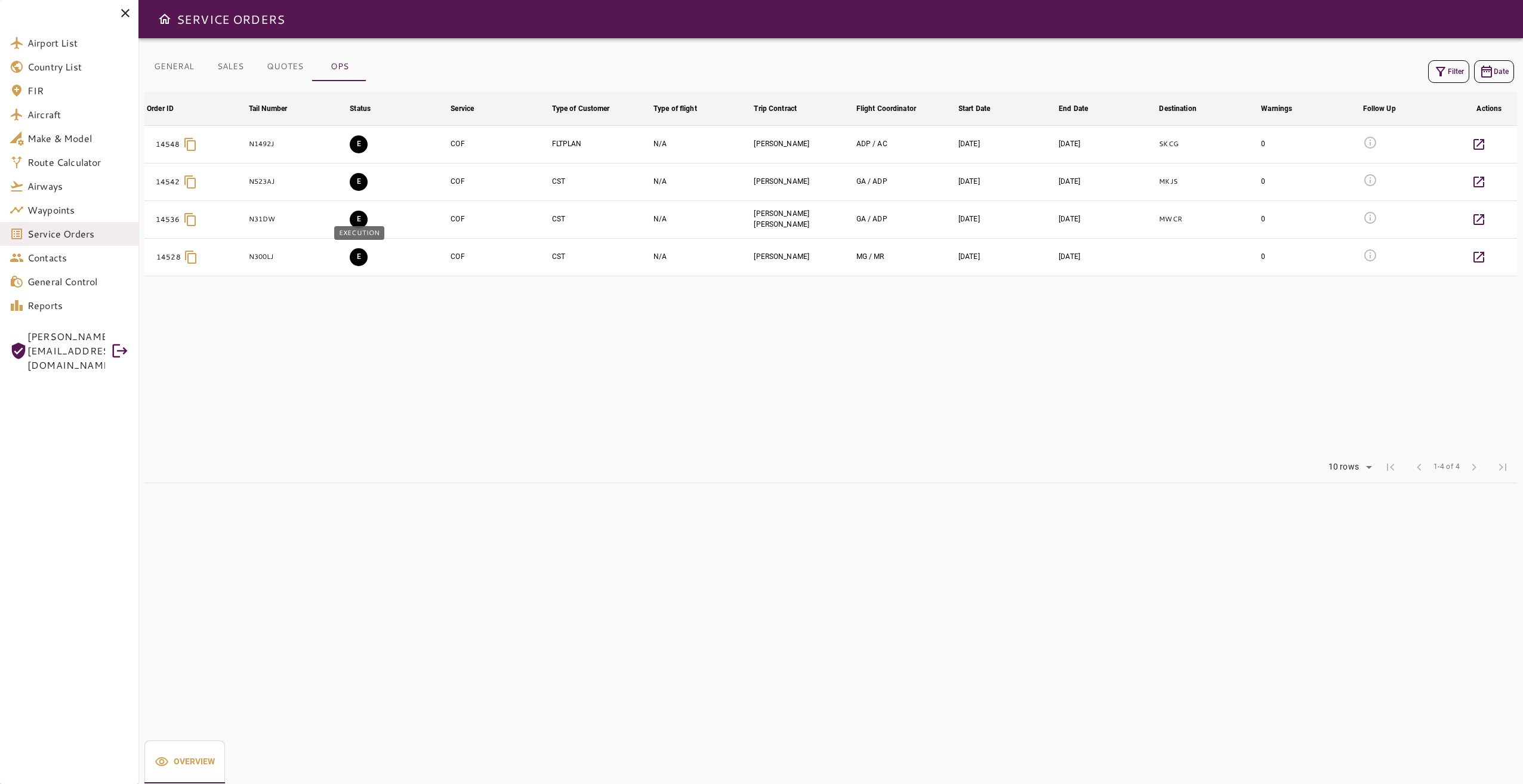
click at [351, 255] on button "E" at bounding box center [359, 257] width 18 height 18
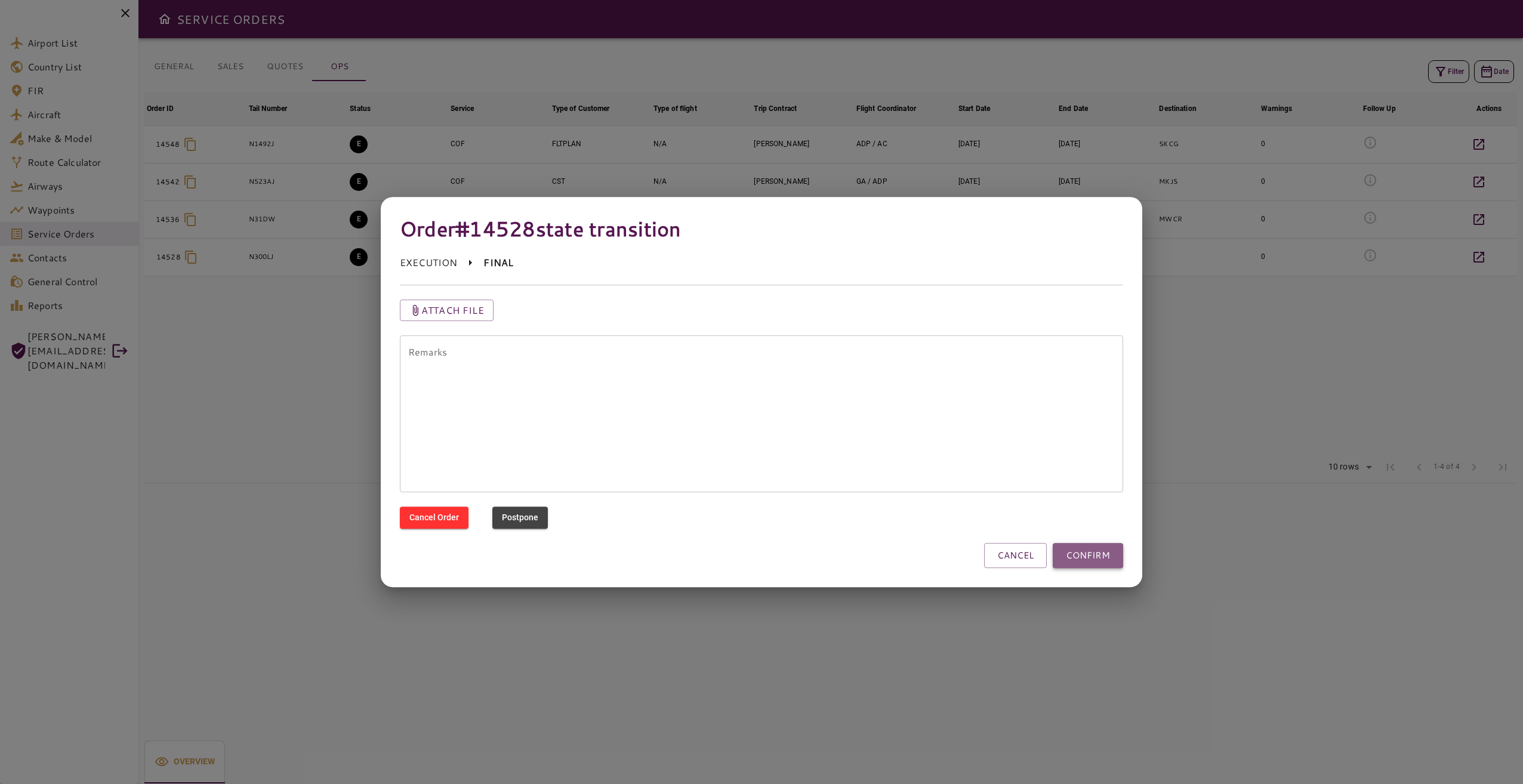
click at [1085, 559] on button "CONFIRM" at bounding box center [1088, 555] width 70 height 25
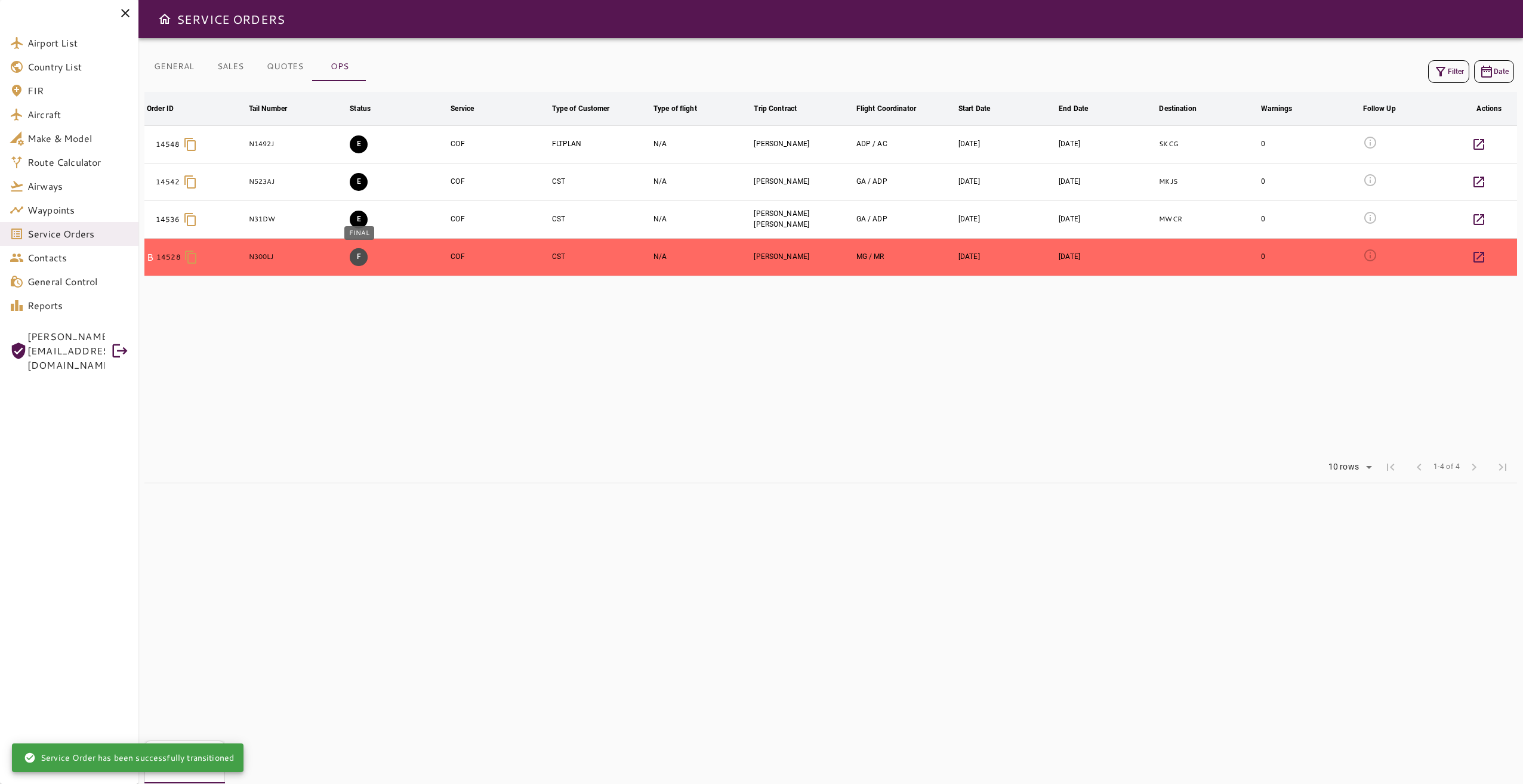
click at [364, 259] on button "F" at bounding box center [359, 257] width 18 height 18
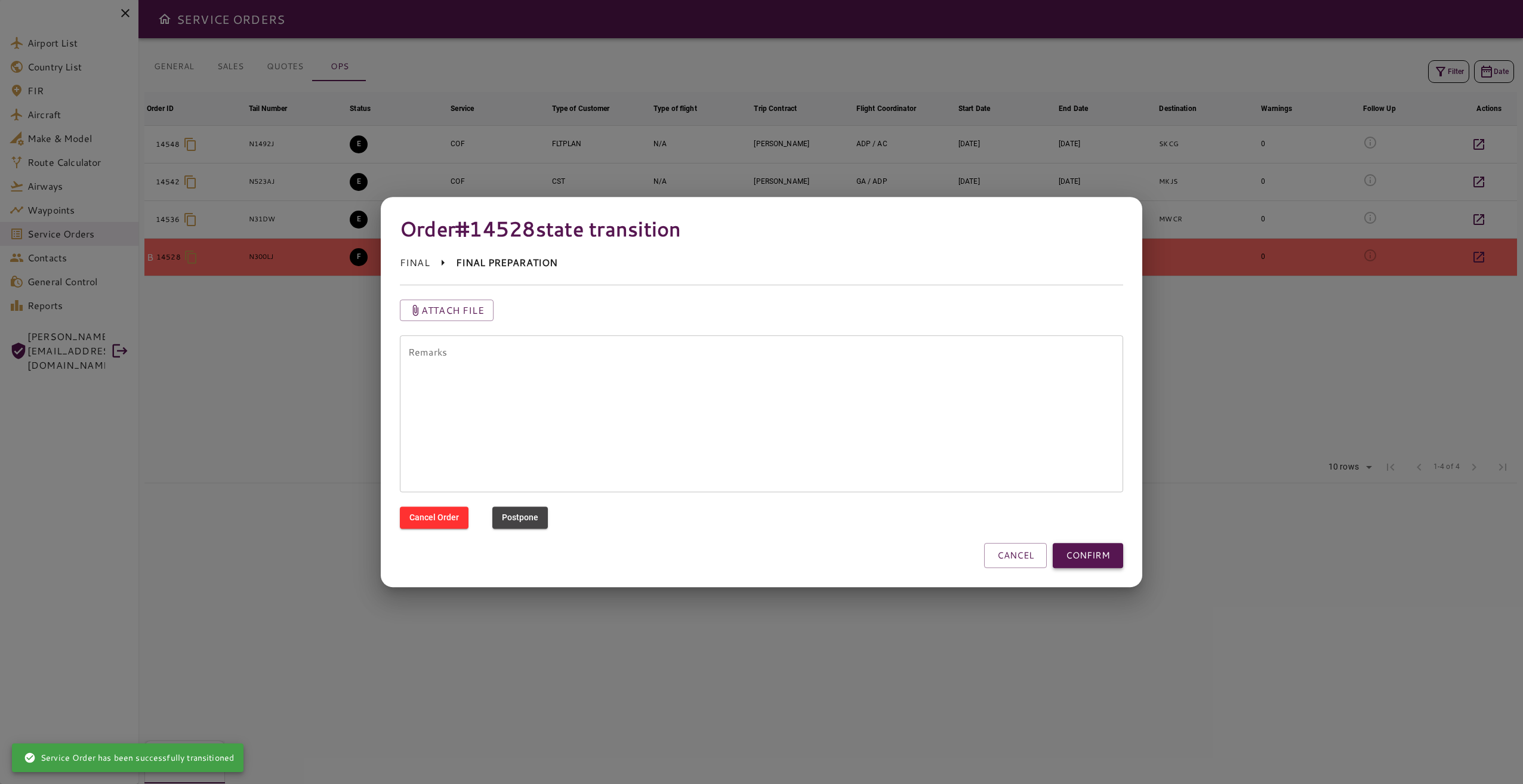
click at [1086, 553] on button "CONFIRM" at bounding box center [1088, 555] width 70 height 25
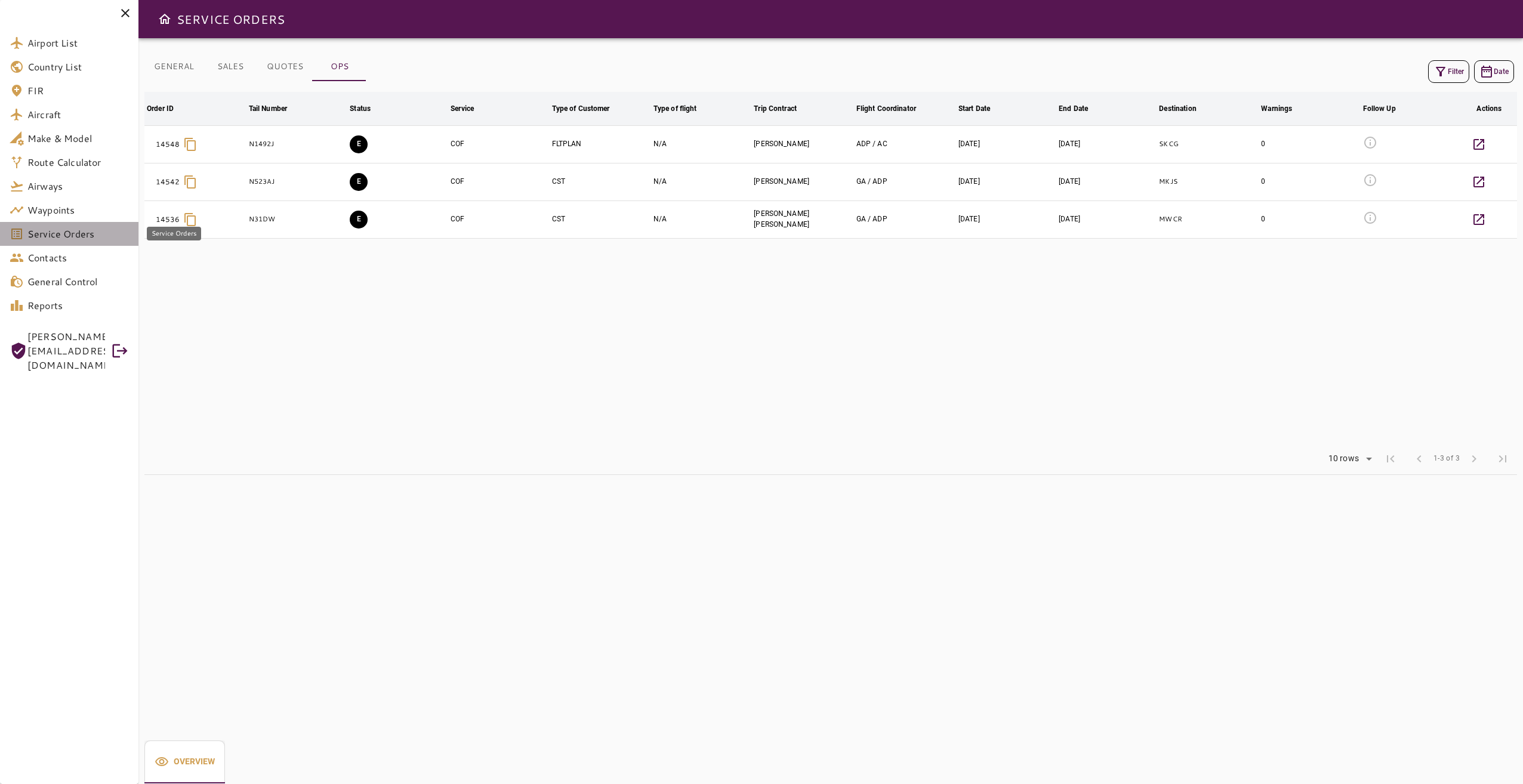
click at [90, 233] on span "Service Orders" at bounding box center [78, 234] width 101 height 15
